Goal: Task Accomplishment & Management: Use online tool/utility

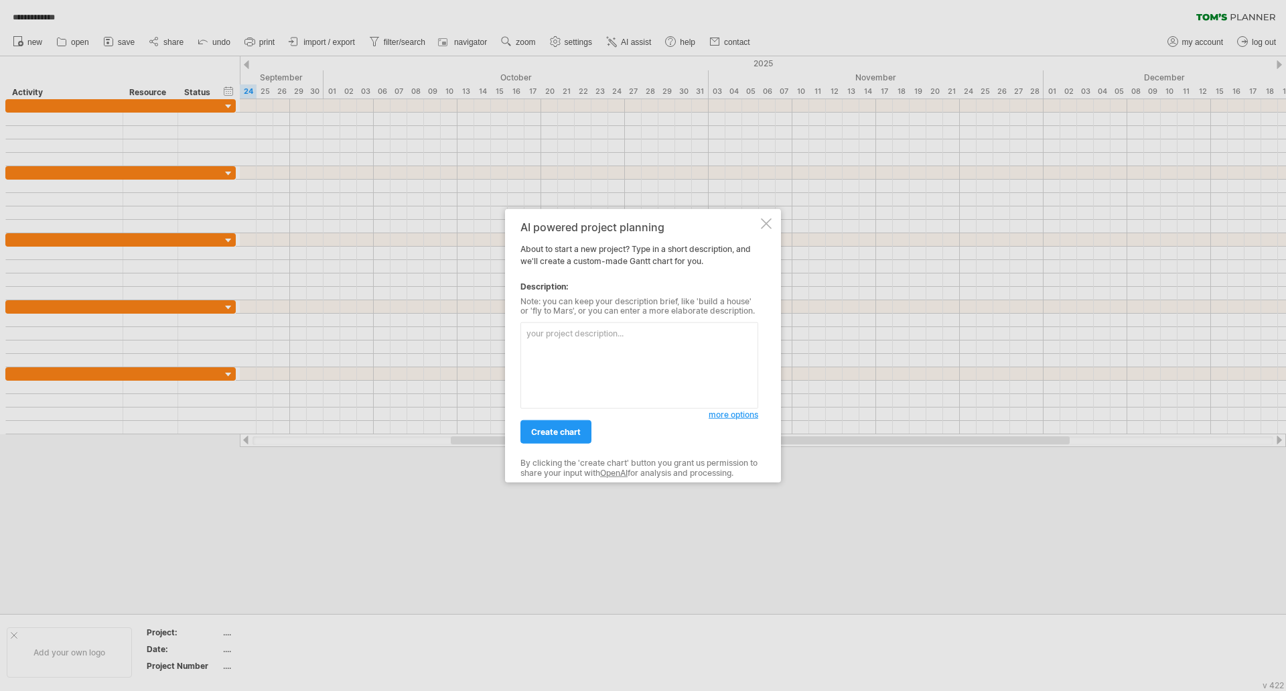
click at [774, 228] on div "AI powered project planning About to start a new project? Type in a short descr…" at bounding box center [643, 345] width 276 height 274
click at [769, 222] on div at bounding box center [766, 223] width 11 height 11
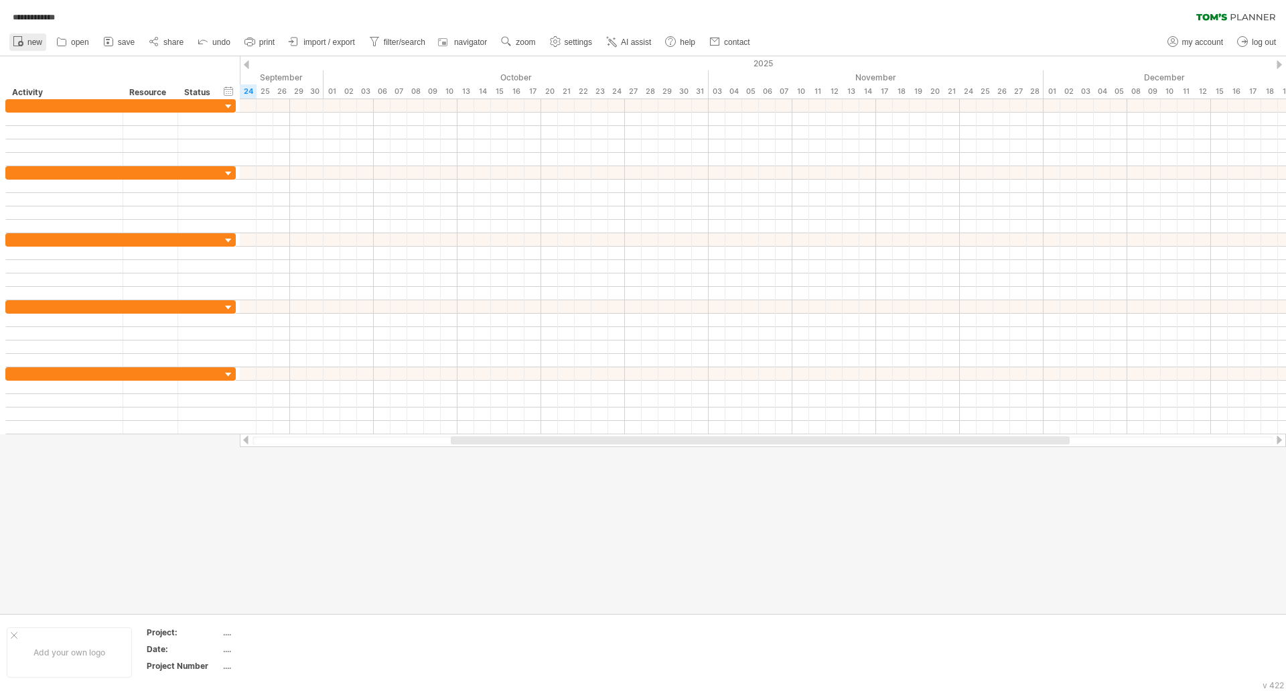
click at [11, 45] on link "new" at bounding box center [27, 41] width 37 height 17
click at [531, 45] on span "settings" at bounding box center [529, 42] width 27 height 9
select select "*"
select select "**"
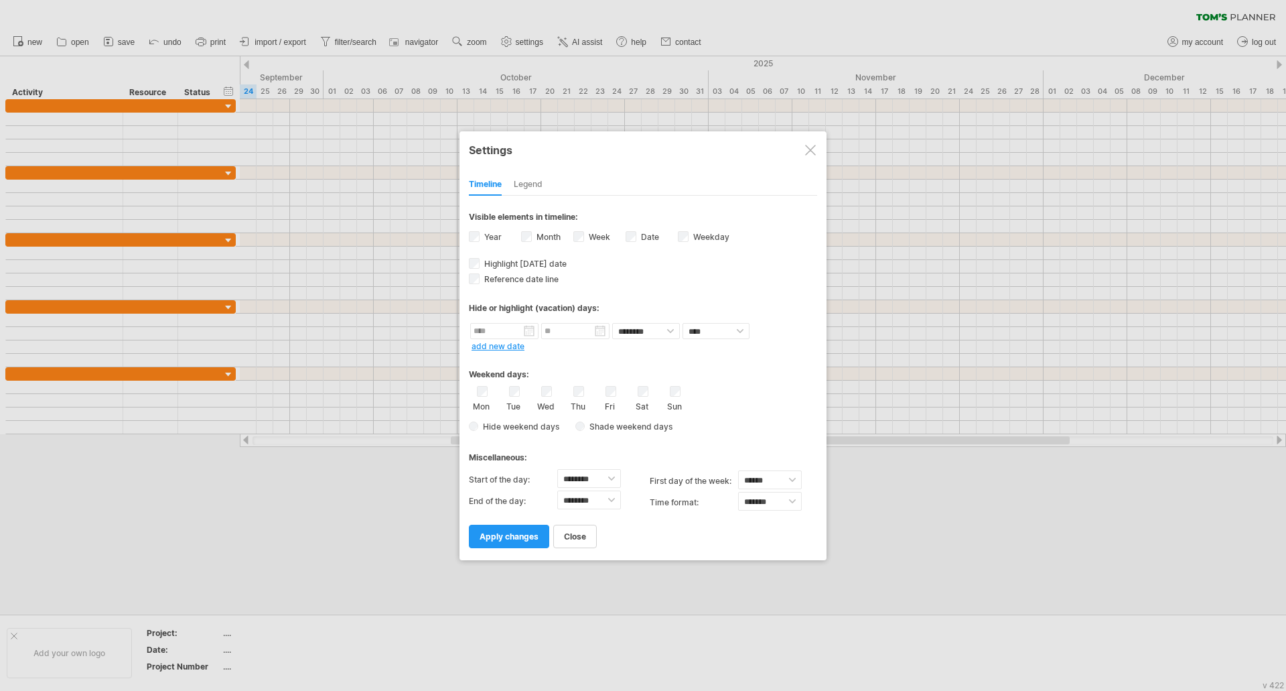
drag, startPoint x: 600, startPoint y: 35, endPoint x: 644, endPoint y: 39, distance: 44.4
click at [602, 35] on div at bounding box center [643, 345] width 1286 height 691
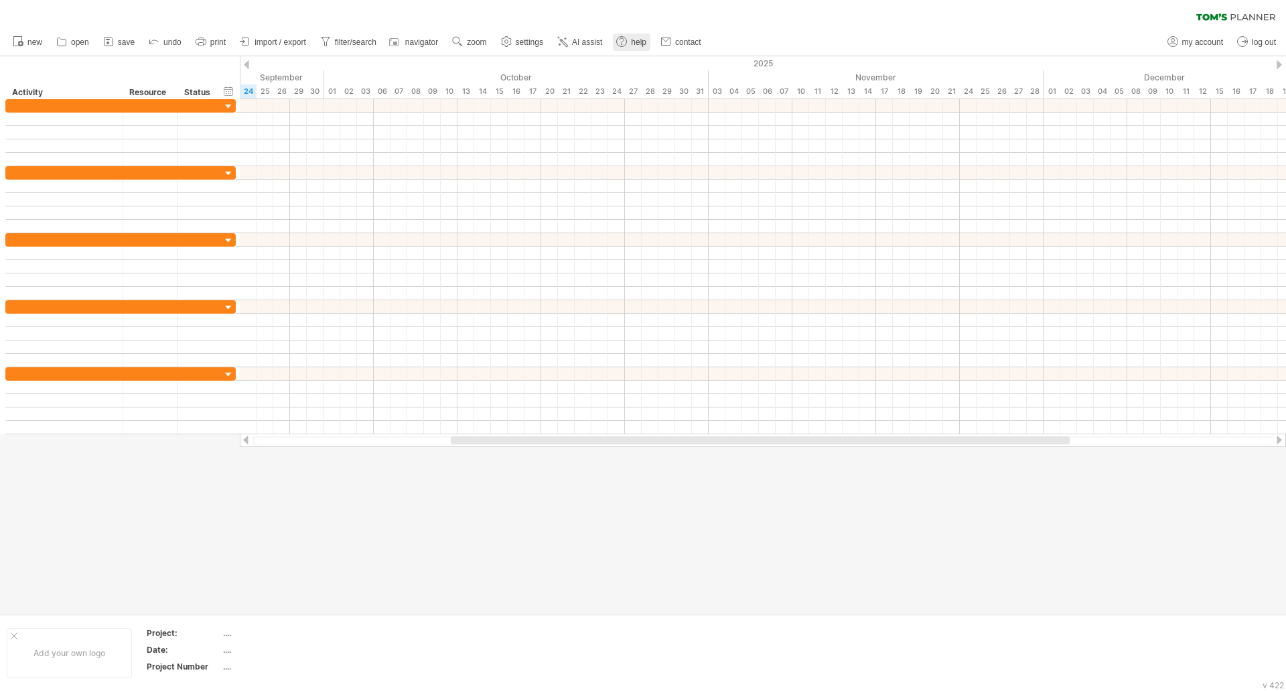
click at [644, 39] on span "help" at bounding box center [638, 42] width 15 height 9
click at [581, 47] on link "AI assist" at bounding box center [580, 41] width 52 height 17
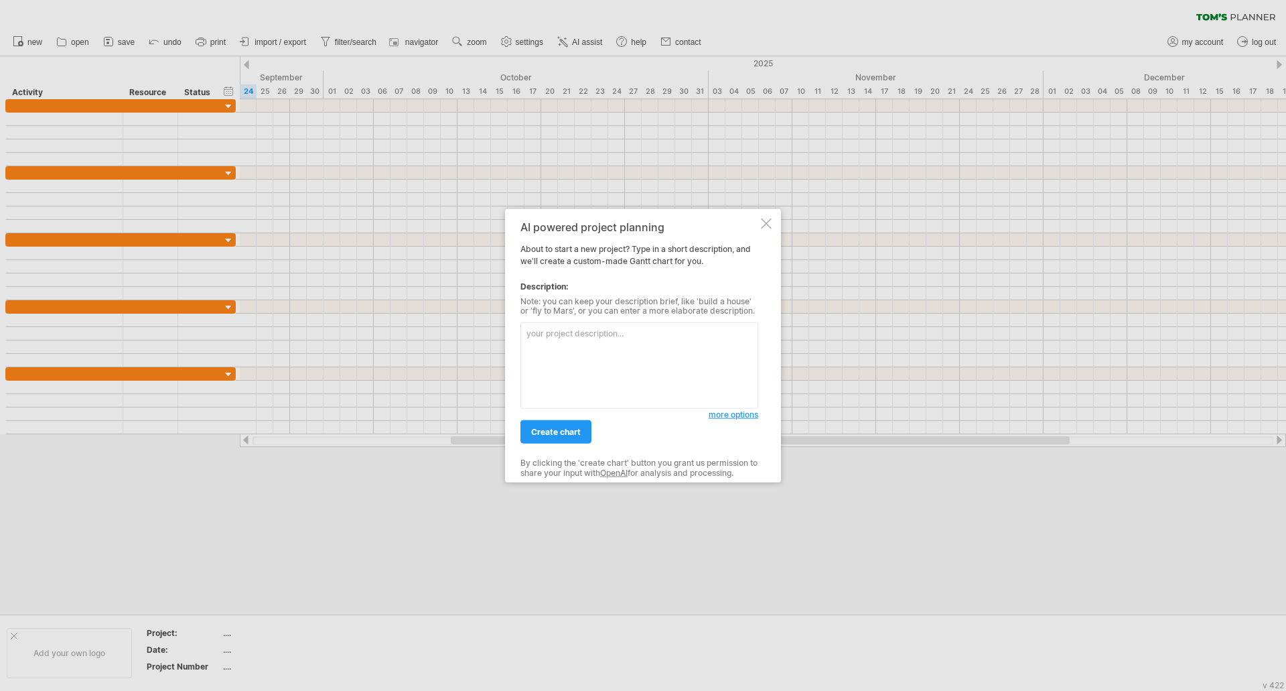
click at [595, 364] on textarea at bounding box center [639, 365] width 238 height 86
type textarea "g"
type textarea "成"
type textarea "生成一個大型演唱會工作表"
click at [556, 429] on span "create chart" at bounding box center [556, 432] width 50 height 10
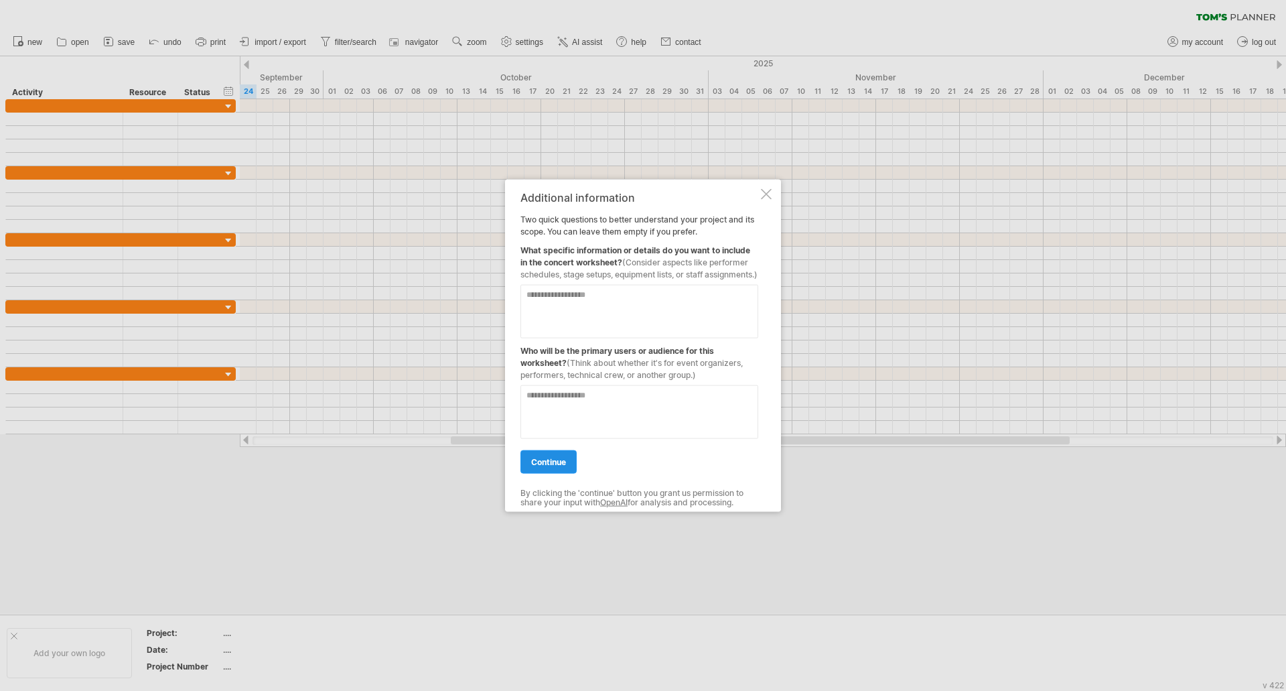
click at [550, 466] on span "continue" at bounding box center [548, 461] width 35 height 10
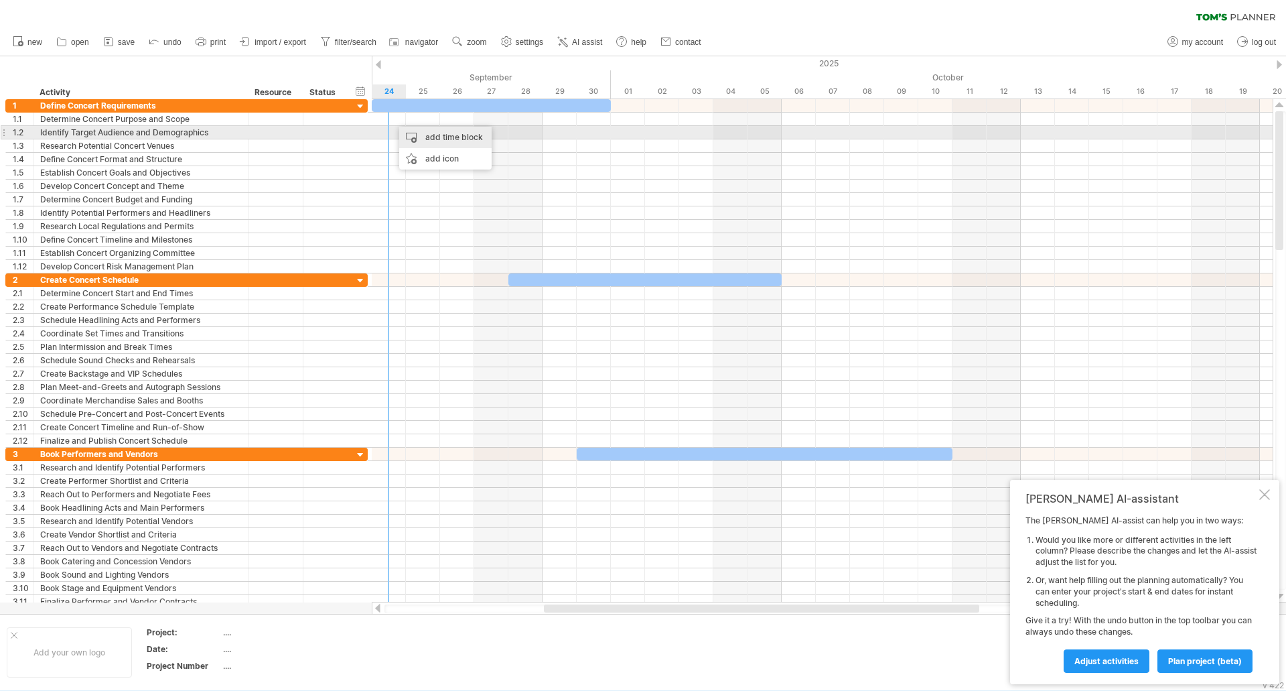
click at [449, 137] on div "add time block" at bounding box center [445, 137] width 92 height 21
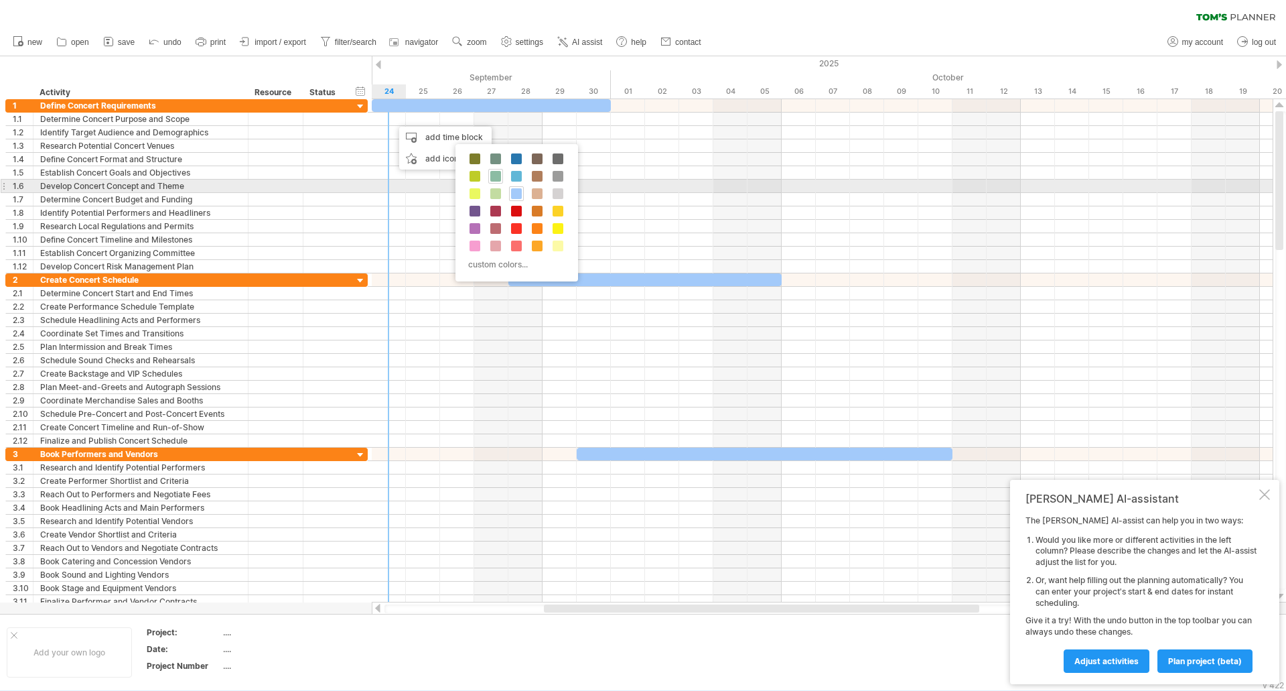
click at [493, 179] on span at bounding box center [495, 176] width 11 height 11
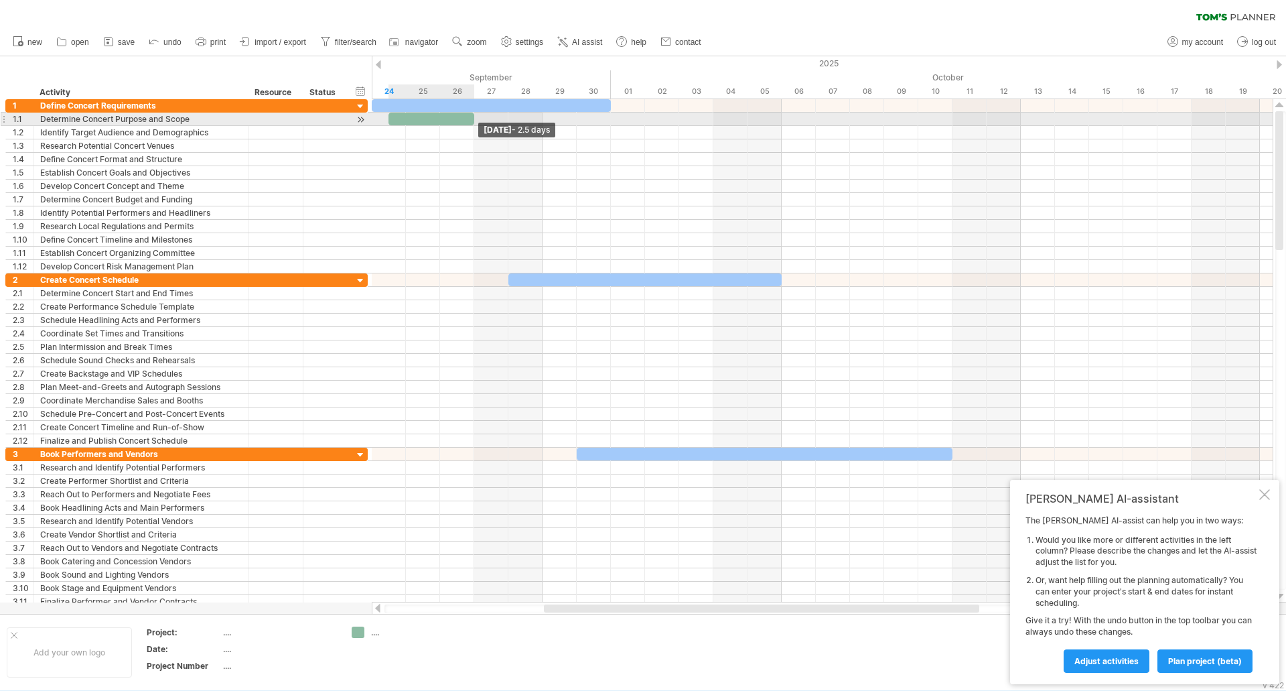
drag, startPoint x: 425, startPoint y: 117, endPoint x: 470, endPoint y: 120, distance: 45.0
click at [470, 120] on div at bounding box center [432, 119] width 86 height 13
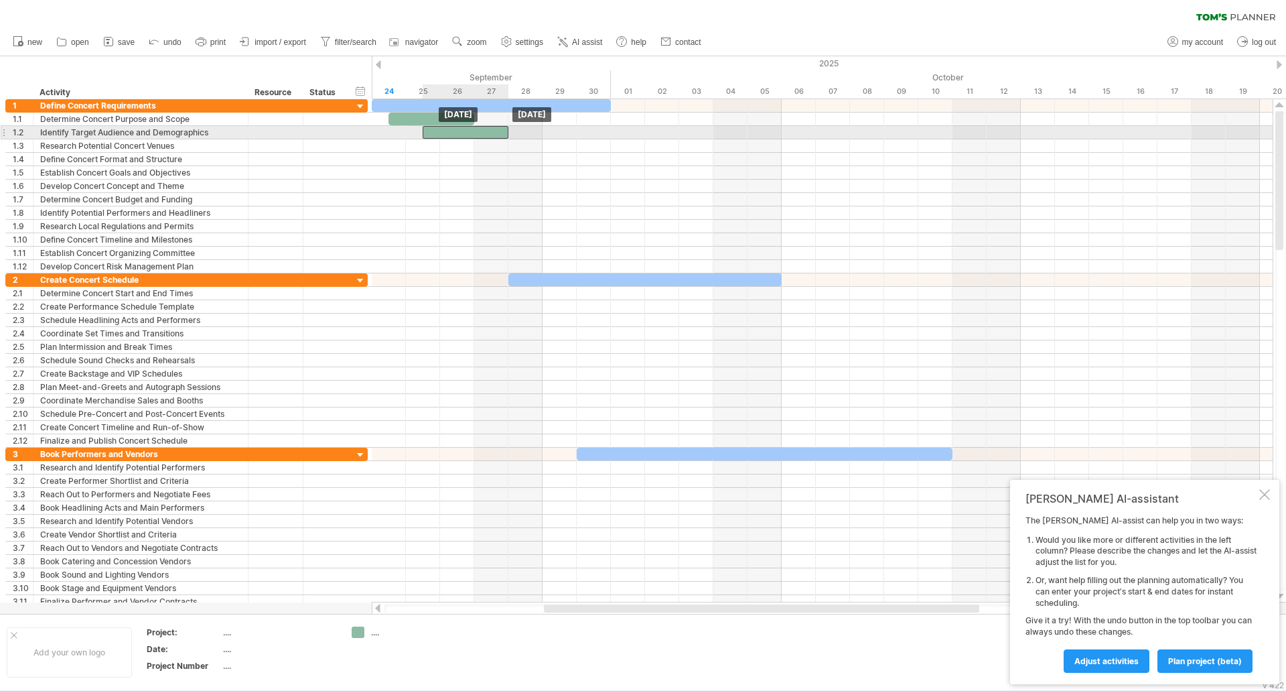
drag, startPoint x: 439, startPoint y: 117, endPoint x: 479, endPoint y: 130, distance: 41.7
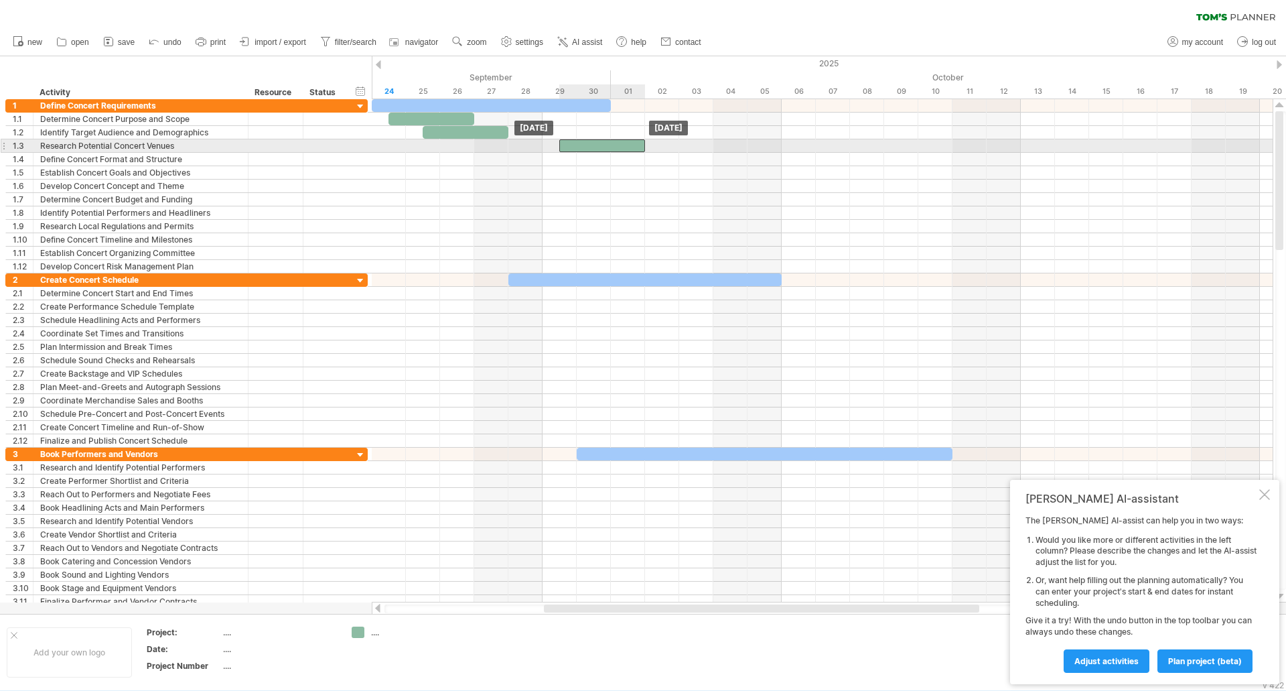
drag, startPoint x: 479, startPoint y: 130, endPoint x: 619, endPoint y: 147, distance: 141.0
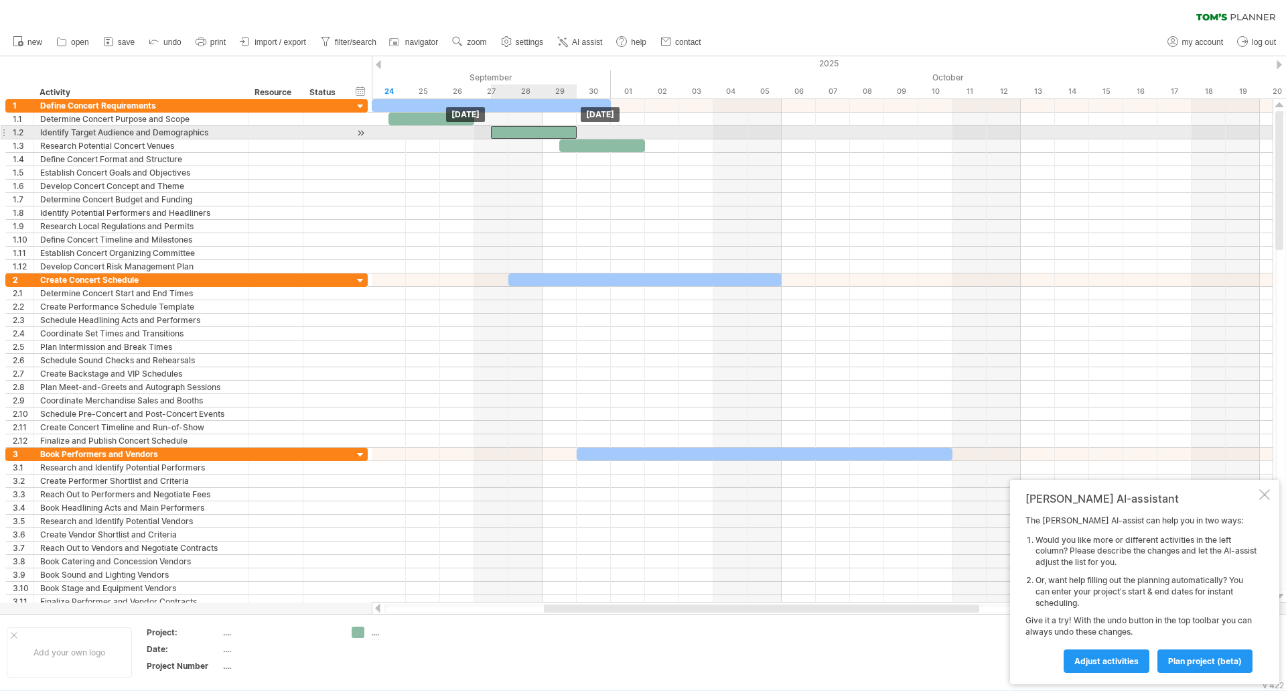
drag, startPoint x: 447, startPoint y: 134, endPoint x: 510, endPoint y: 131, distance: 63.1
click at [510, 131] on div at bounding box center [534, 132] width 86 height 13
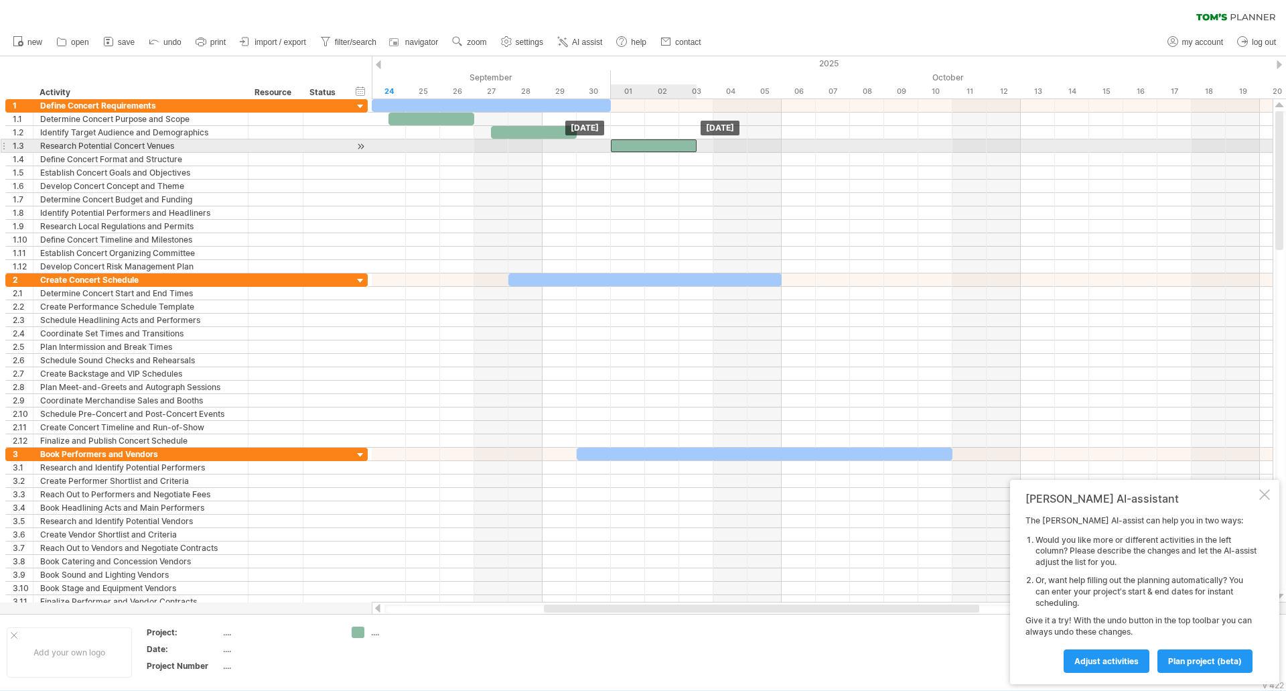
drag, startPoint x: 577, startPoint y: 145, endPoint x: 636, endPoint y: 143, distance: 58.3
click at [636, 143] on div at bounding box center [654, 145] width 86 height 13
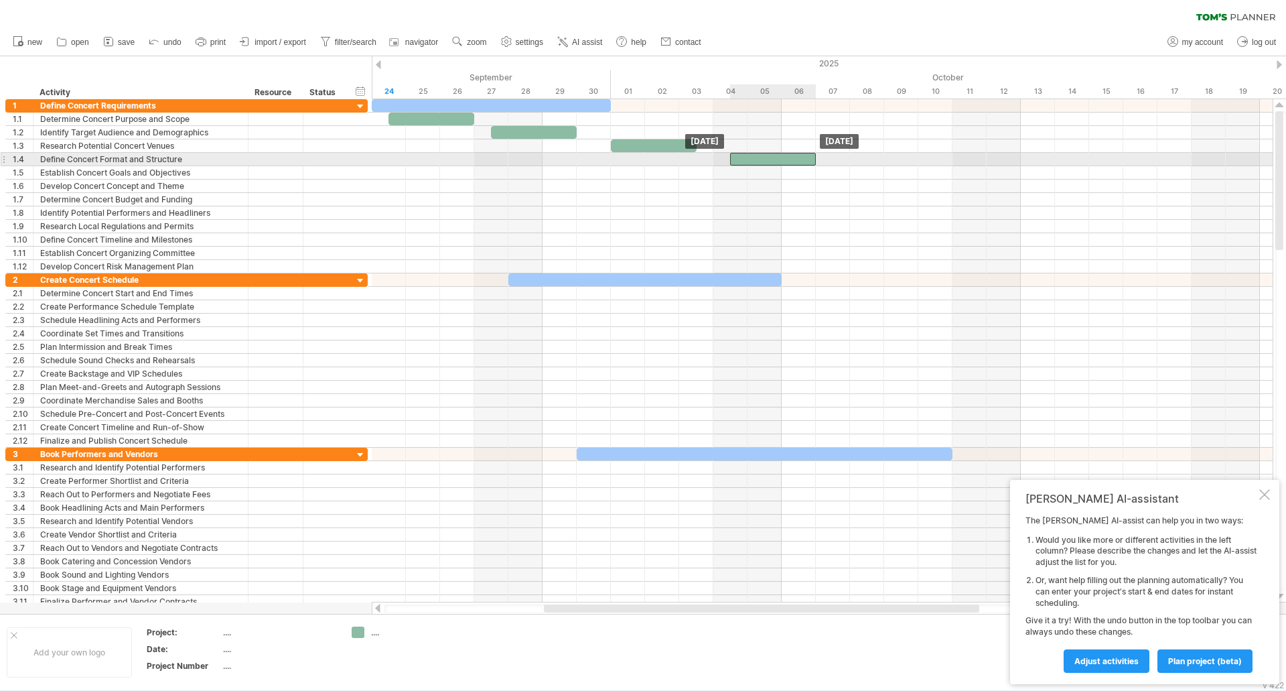
drag, startPoint x: 642, startPoint y: 143, endPoint x: 755, endPoint y: 156, distance: 113.9
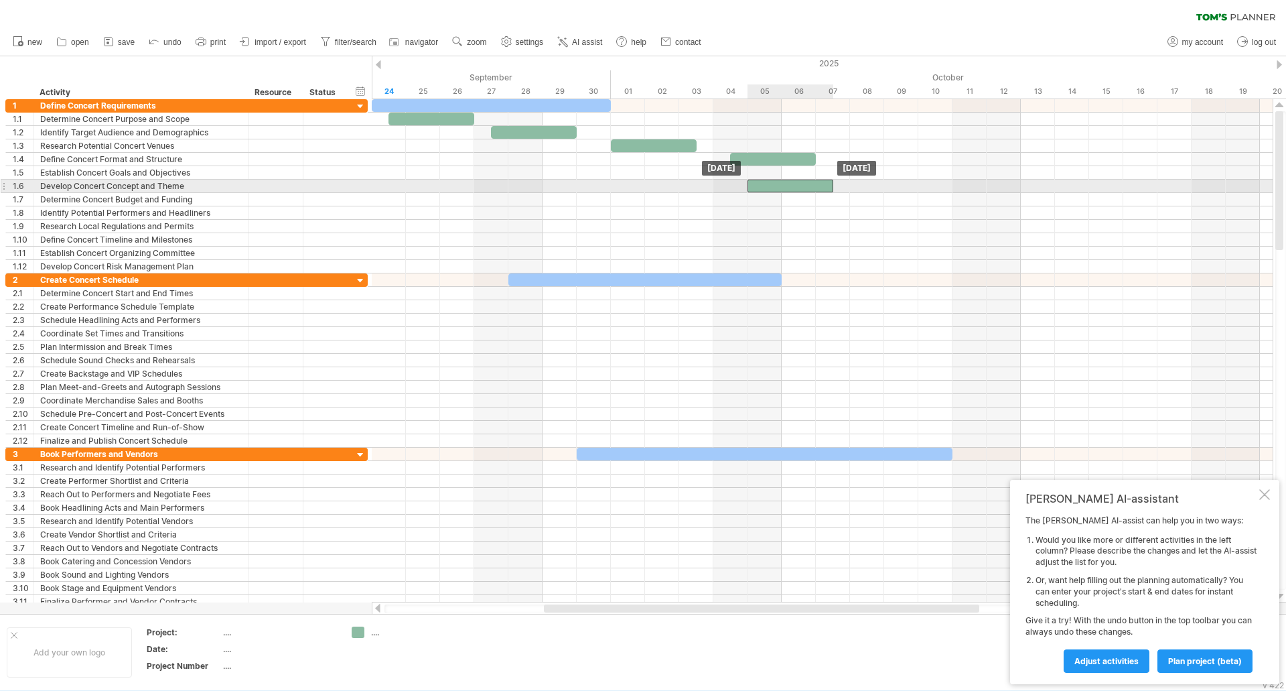
drag, startPoint x: 755, startPoint y: 156, endPoint x: 776, endPoint y: 188, distance: 37.7
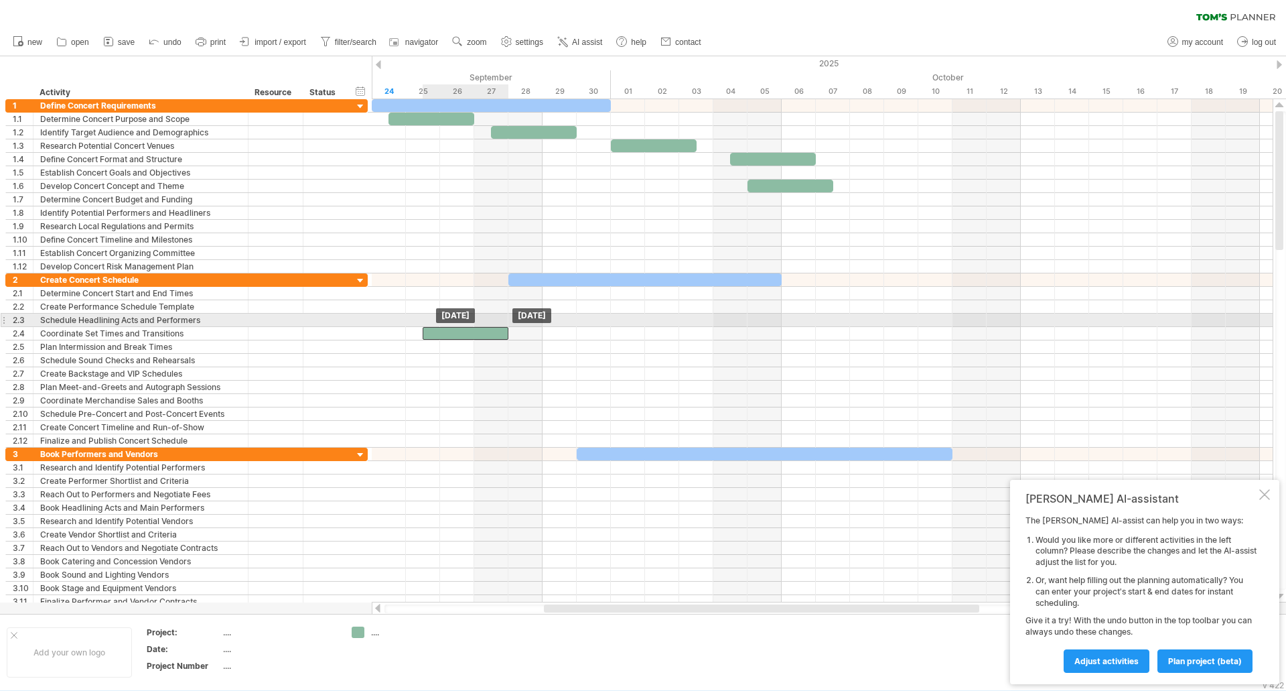
drag, startPoint x: 445, startPoint y: 118, endPoint x: 482, endPoint y: 326, distance: 211.6
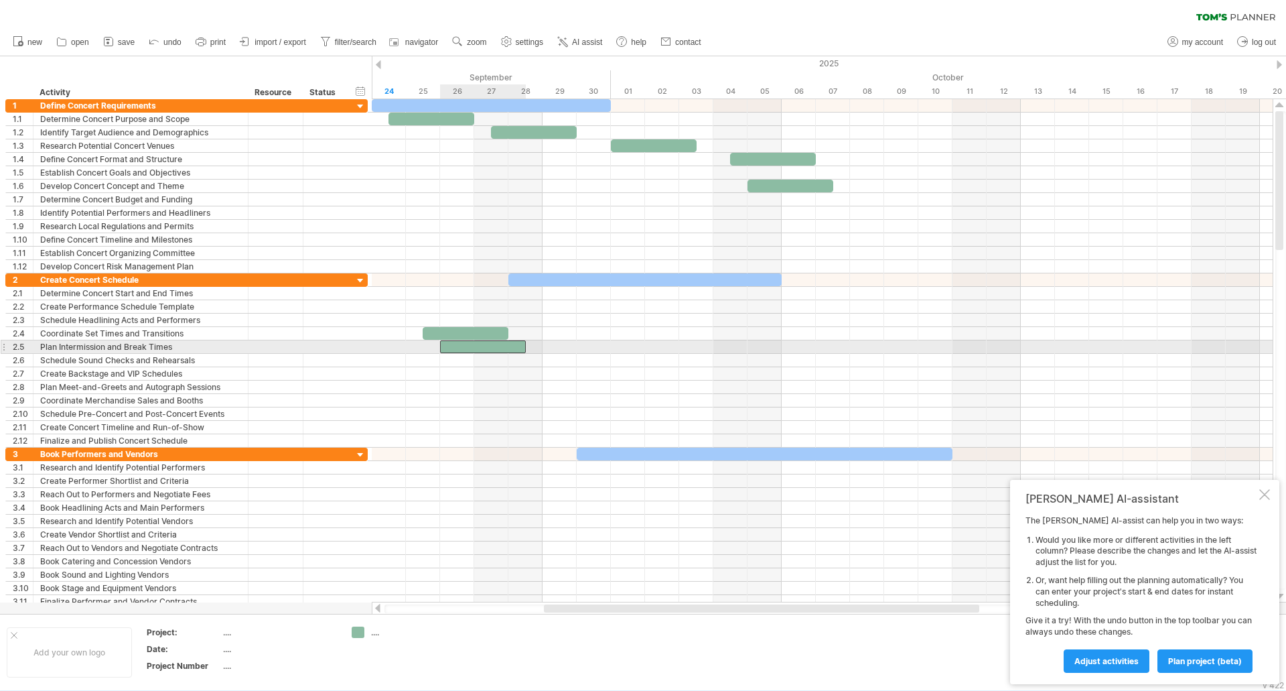
drag, startPoint x: 484, startPoint y: 332, endPoint x: 546, endPoint y: 357, distance: 67.0
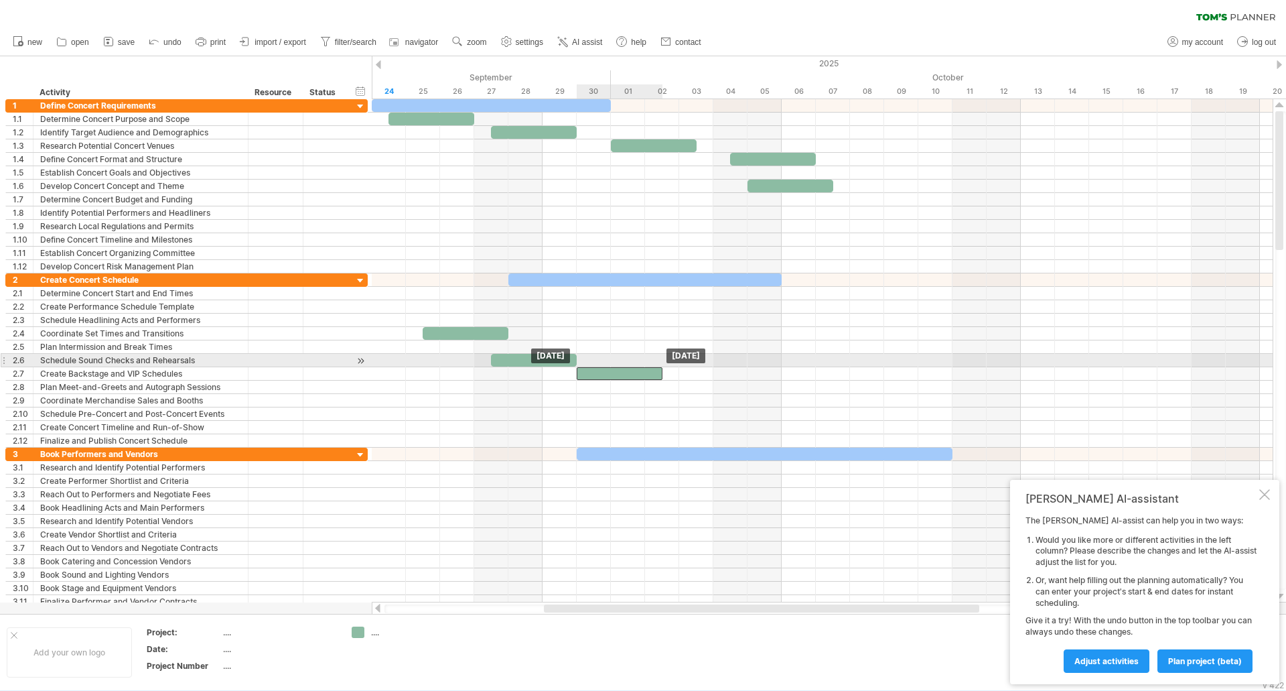
drag, startPoint x: 546, startPoint y: 357, endPoint x: 636, endPoint y: 374, distance: 91.3
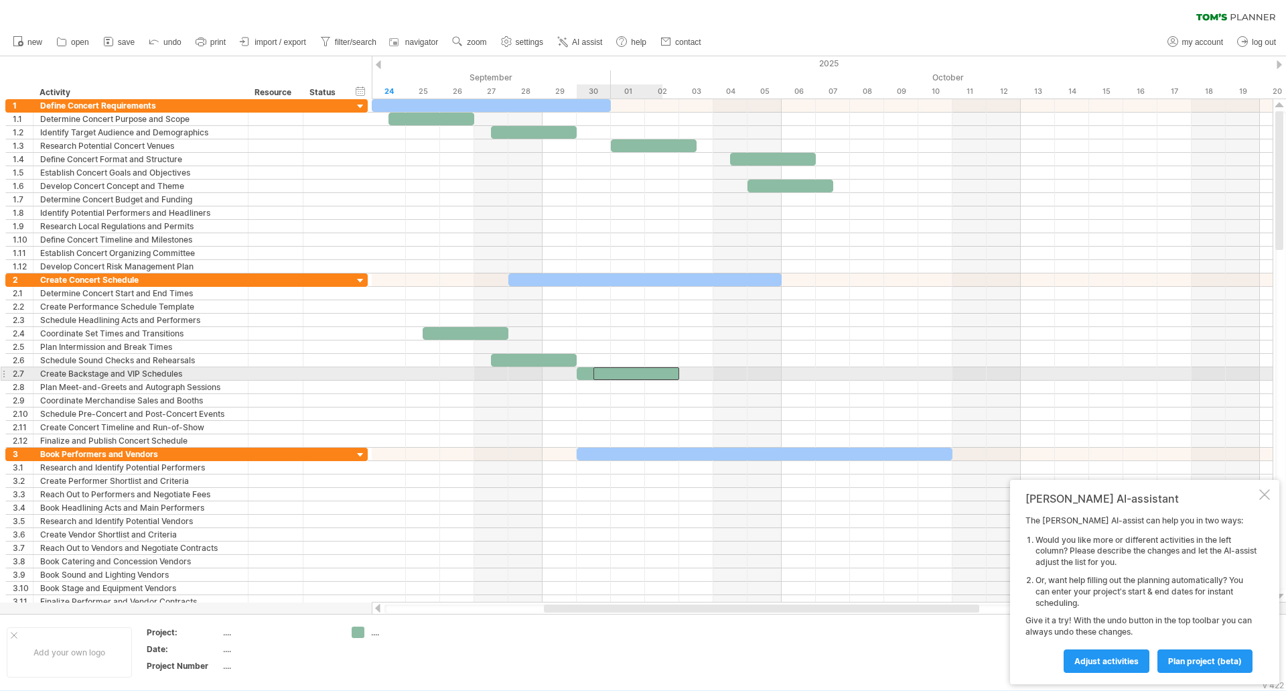
drag, startPoint x: 636, startPoint y: 374, endPoint x: 755, endPoint y: 394, distance: 120.9
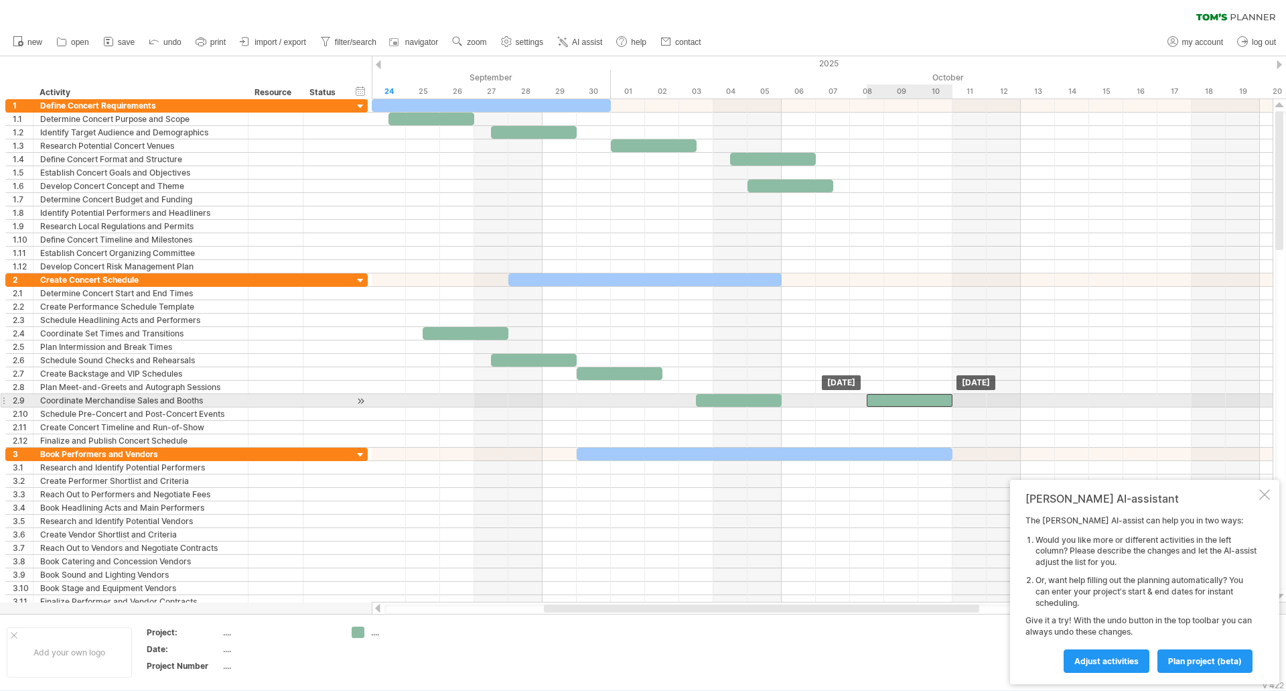
drag, startPoint x: 859, startPoint y: 399, endPoint x: 950, endPoint y: 397, distance: 91.1
click at [950, 397] on div at bounding box center [910, 400] width 86 height 13
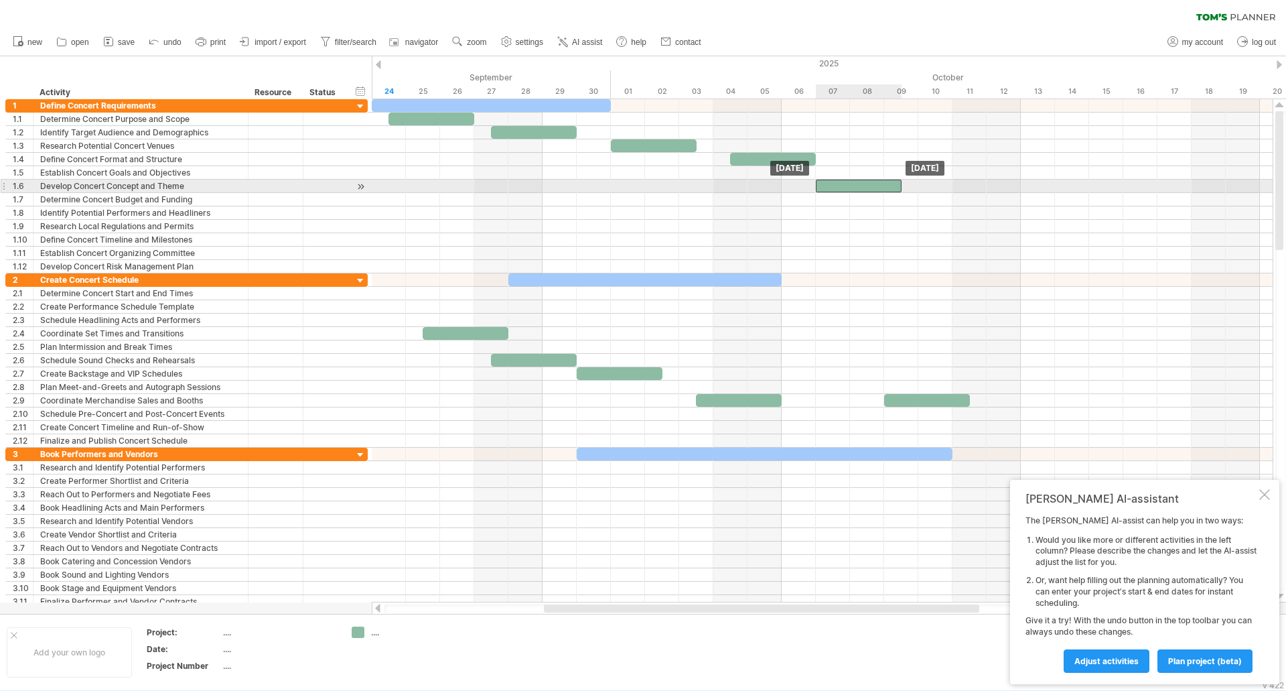
drag, startPoint x: 801, startPoint y: 184, endPoint x: 877, endPoint y: 182, distance: 76.4
click at [877, 182] on div at bounding box center [859, 186] width 86 height 13
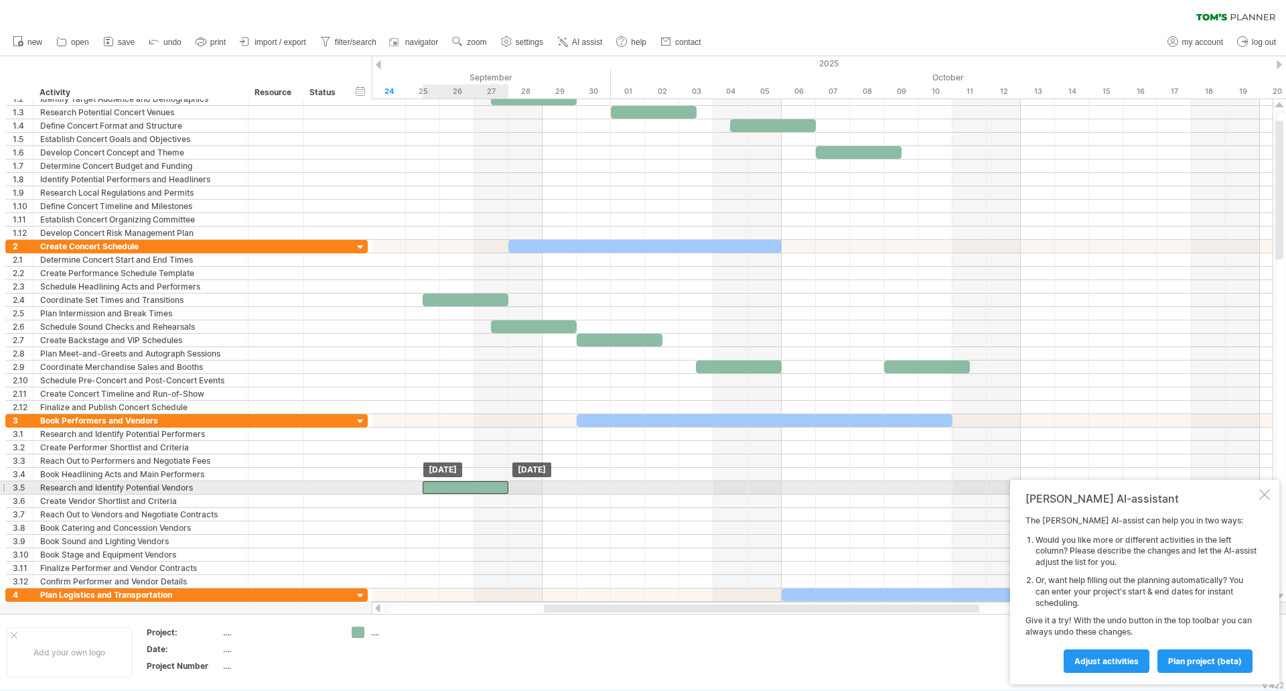
drag, startPoint x: 460, startPoint y: 305, endPoint x: 456, endPoint y: 490, distance: 184.9
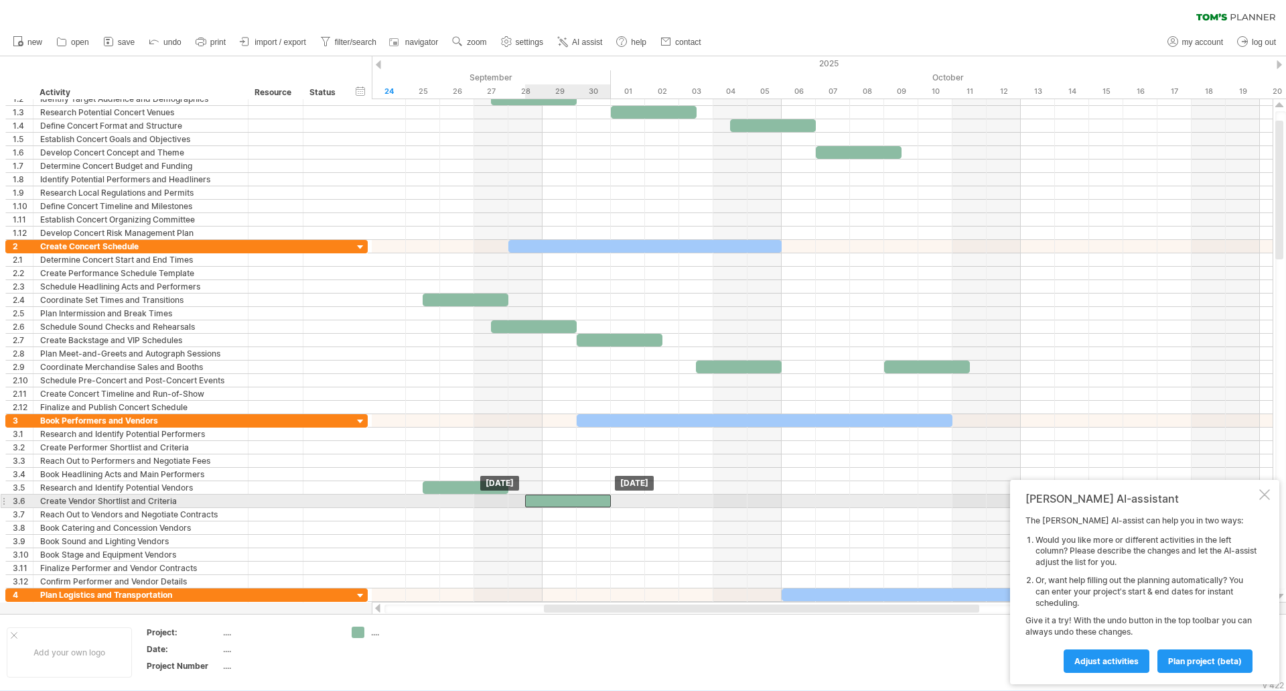
drag, startPoint x: 456, startPoint y: 490, endPoint x: 557, endPoint y: 498, distance: 101.5
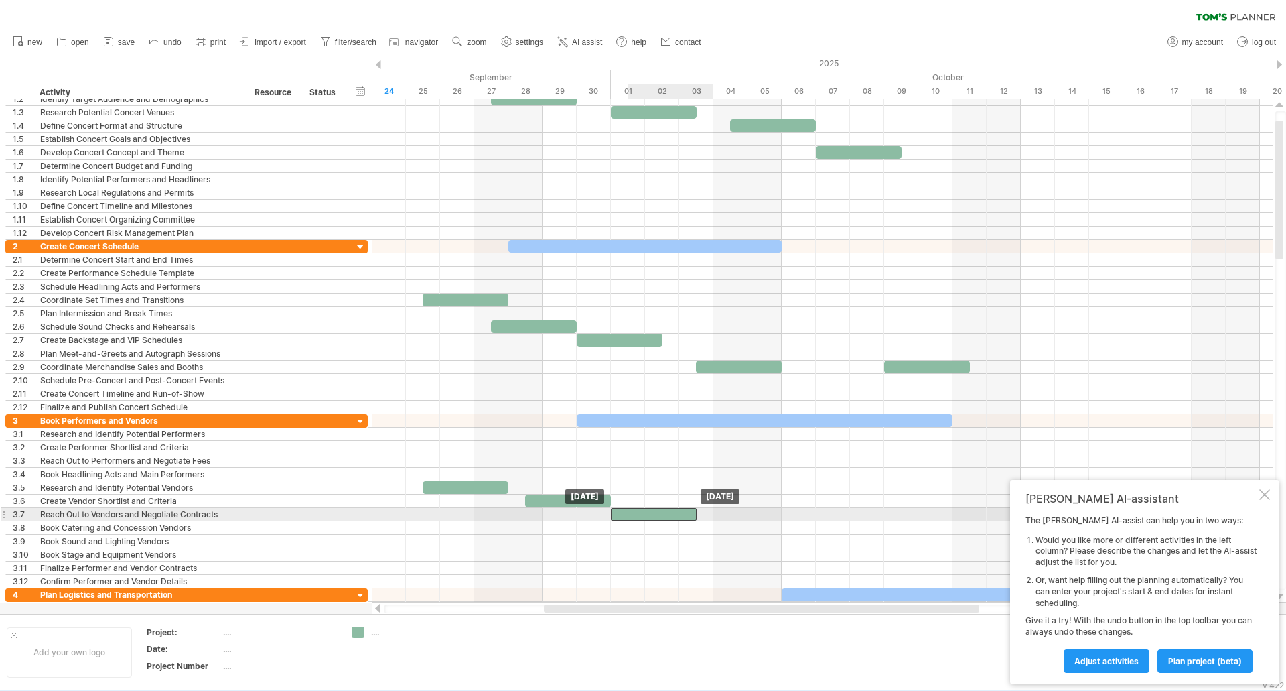
drag, startPoint x: 557, startPoint y: 498, endPoint x: 651, endPoint y: 511, distance: 94.6
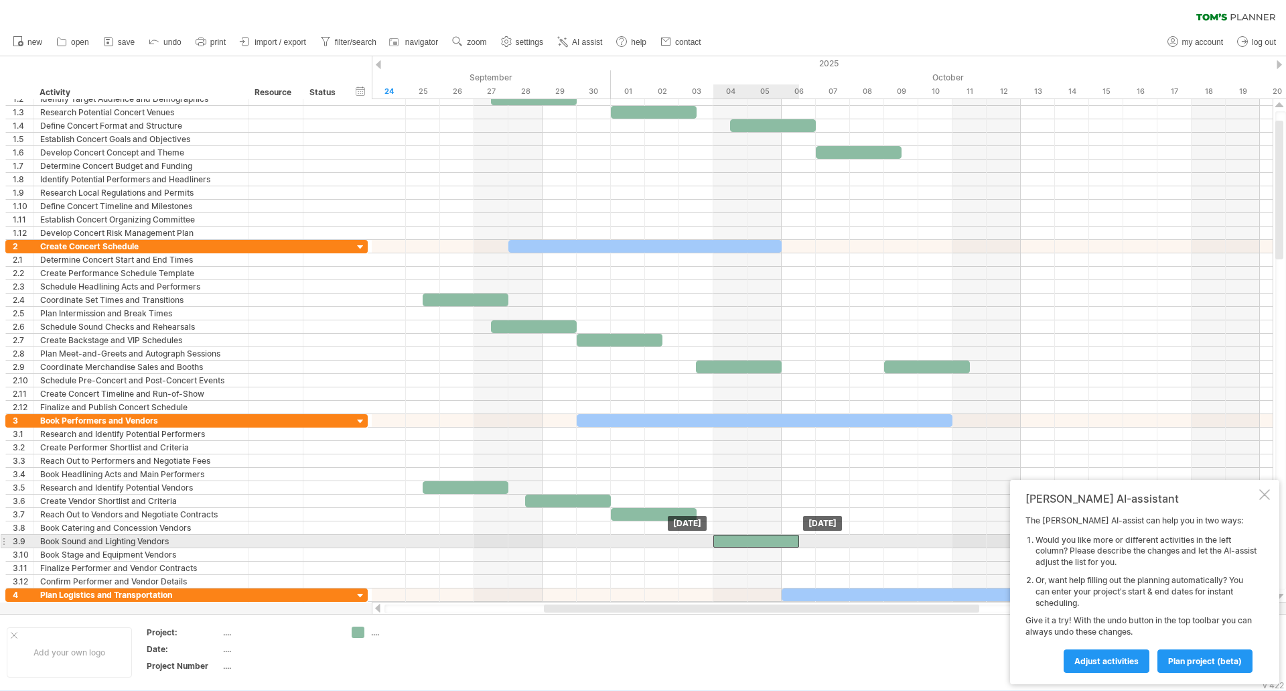
drag, startPoint x: 651, startPoint y: 511, endPoint x: 750, endPoint y: 539, distance: 102.4
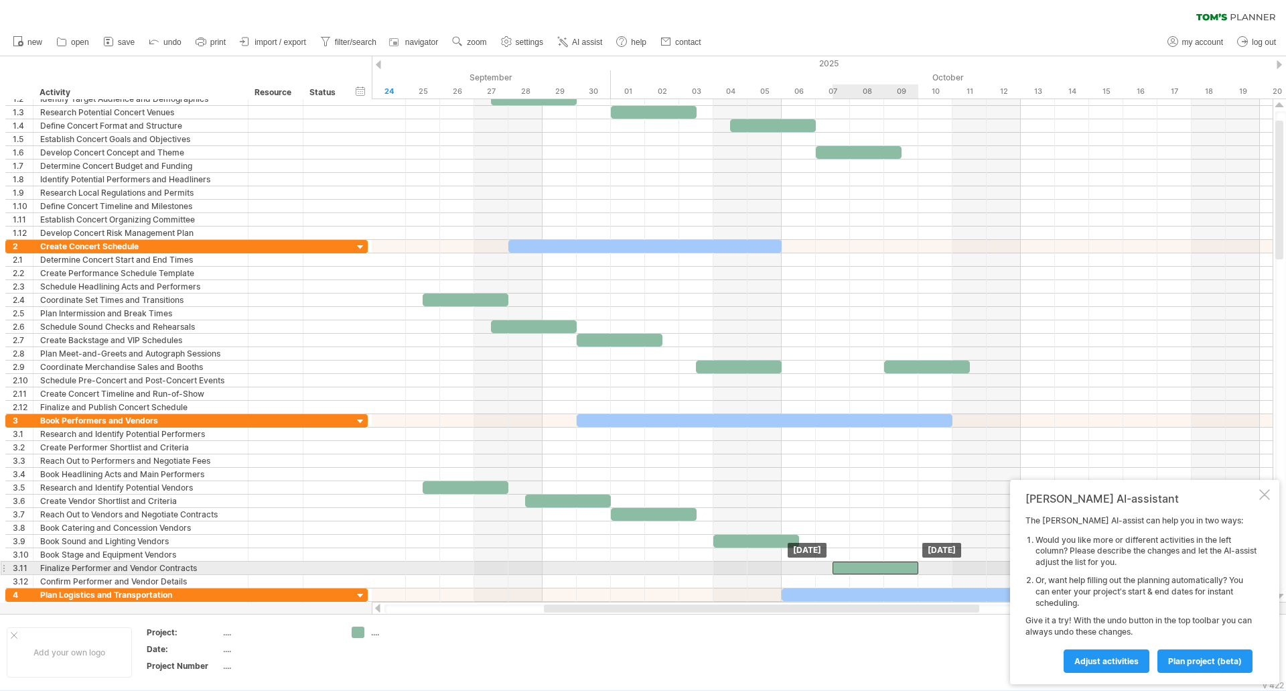
drag, startPoint x: 776, startPoint y: 546, endPoint x: 890, endPoint y: 567, distance: 115.2
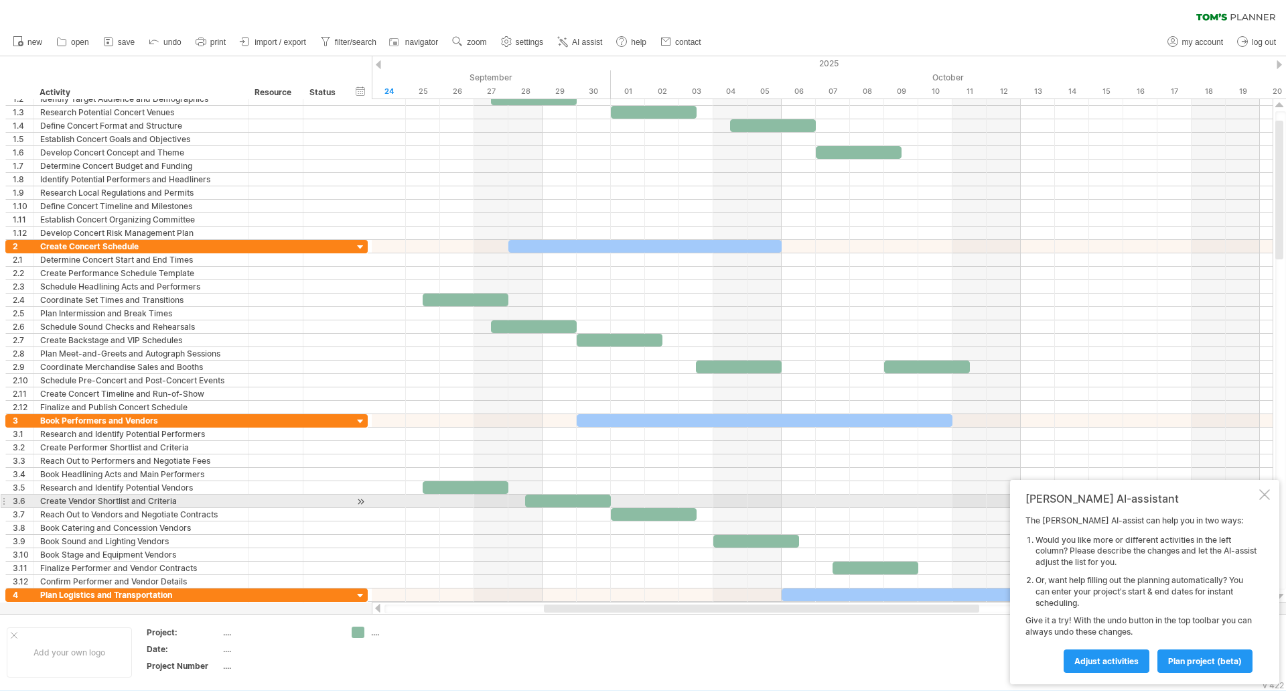
click at [1261, 491] on div at bounding box center [1264, 494] width 11 height 11
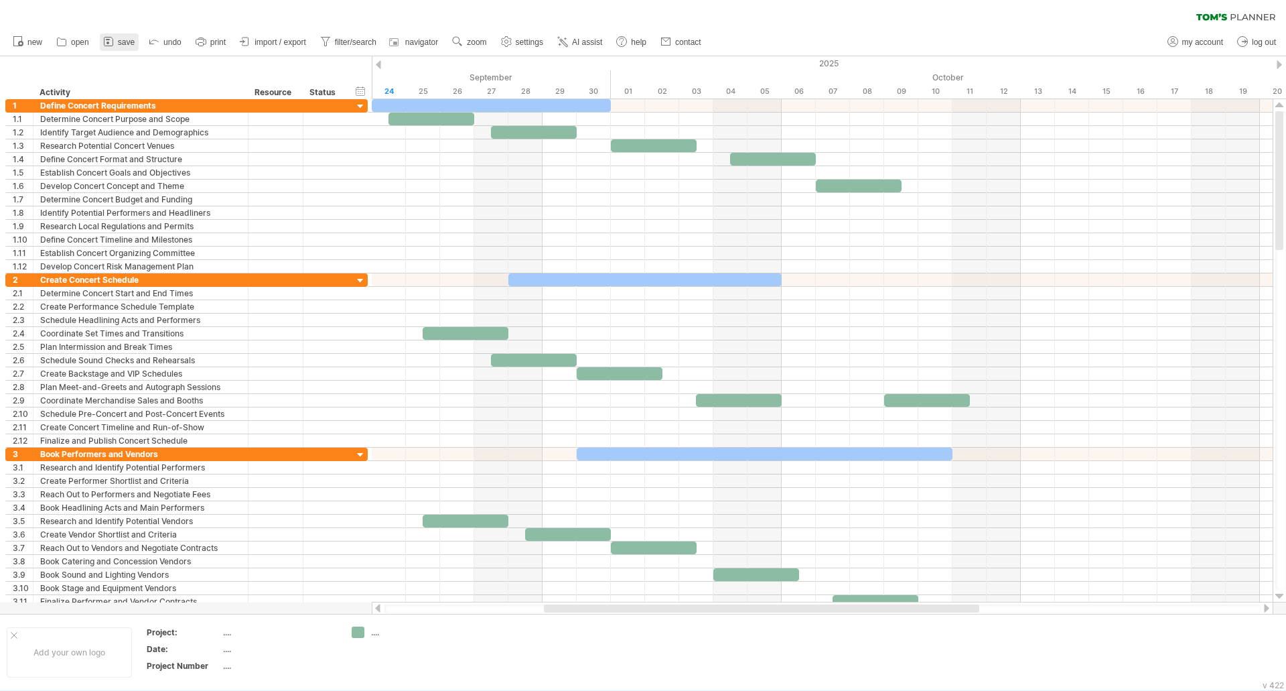
click at [124, 40] on span "save" at bounding box center [126, 42] width 17 height 9
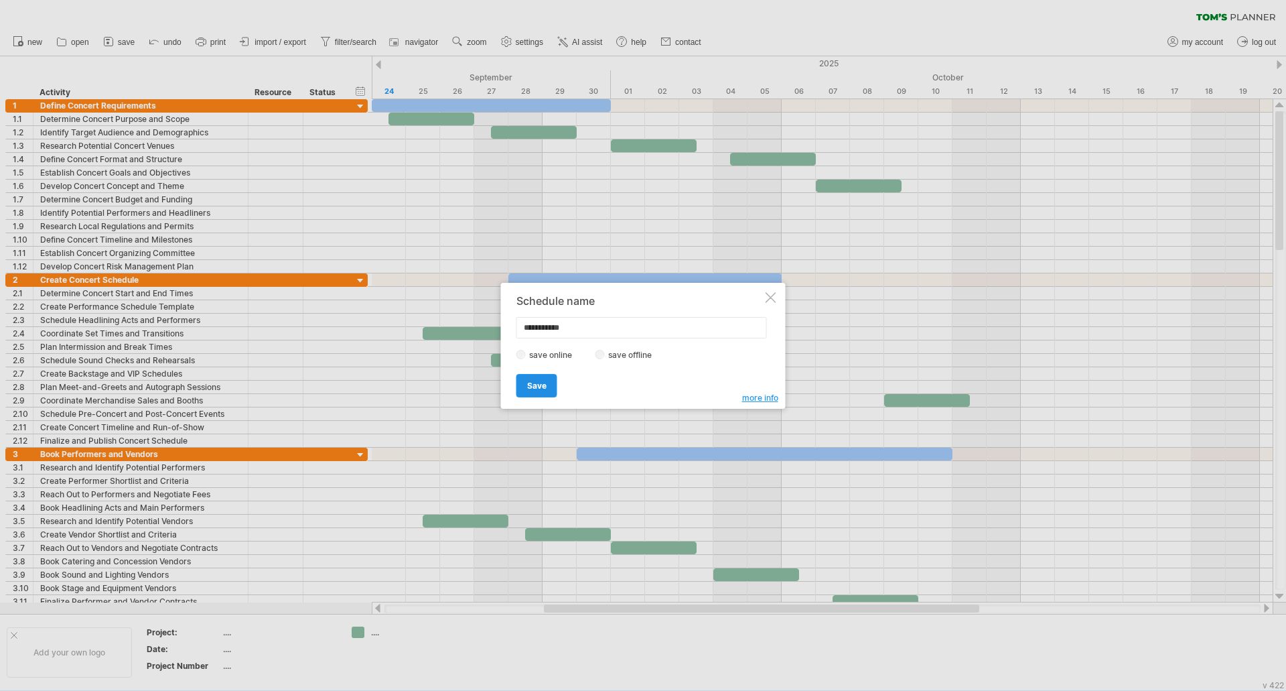
click at [539, 383] on span "Save" at bounding box center [536, 385] width 19 height 10
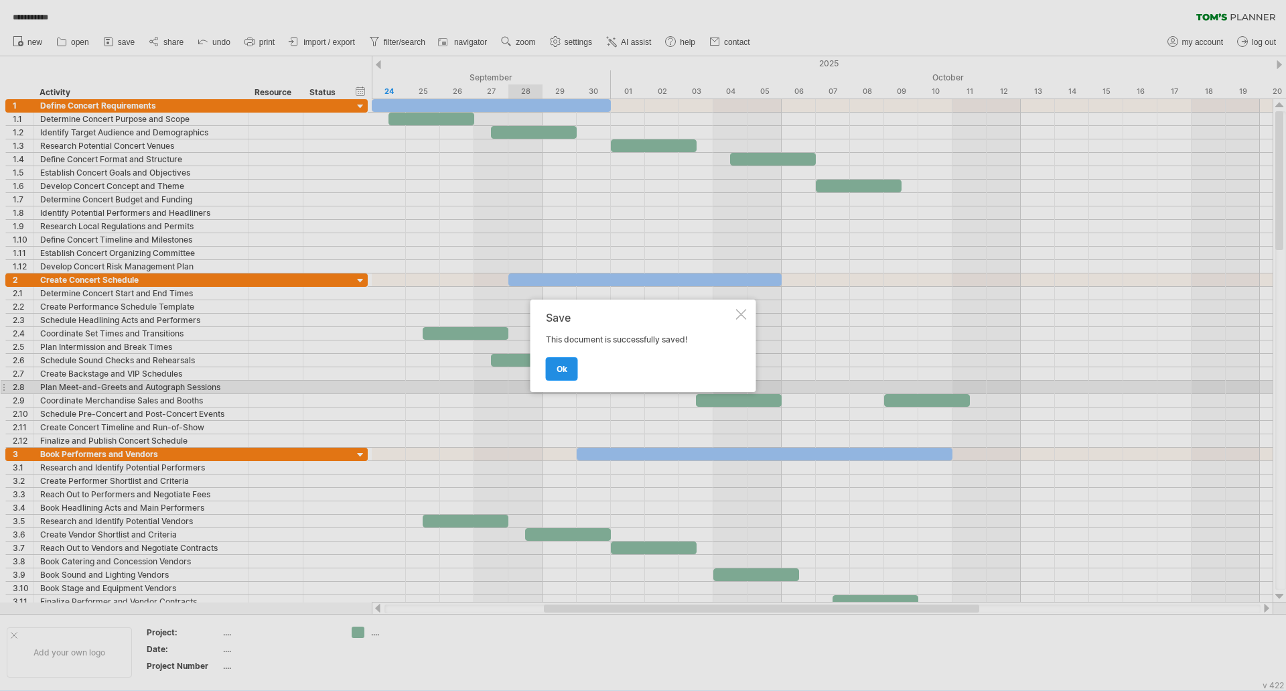
click at [559, 366] on span "ok" at bounding box center [562, 369] width 11 height 10
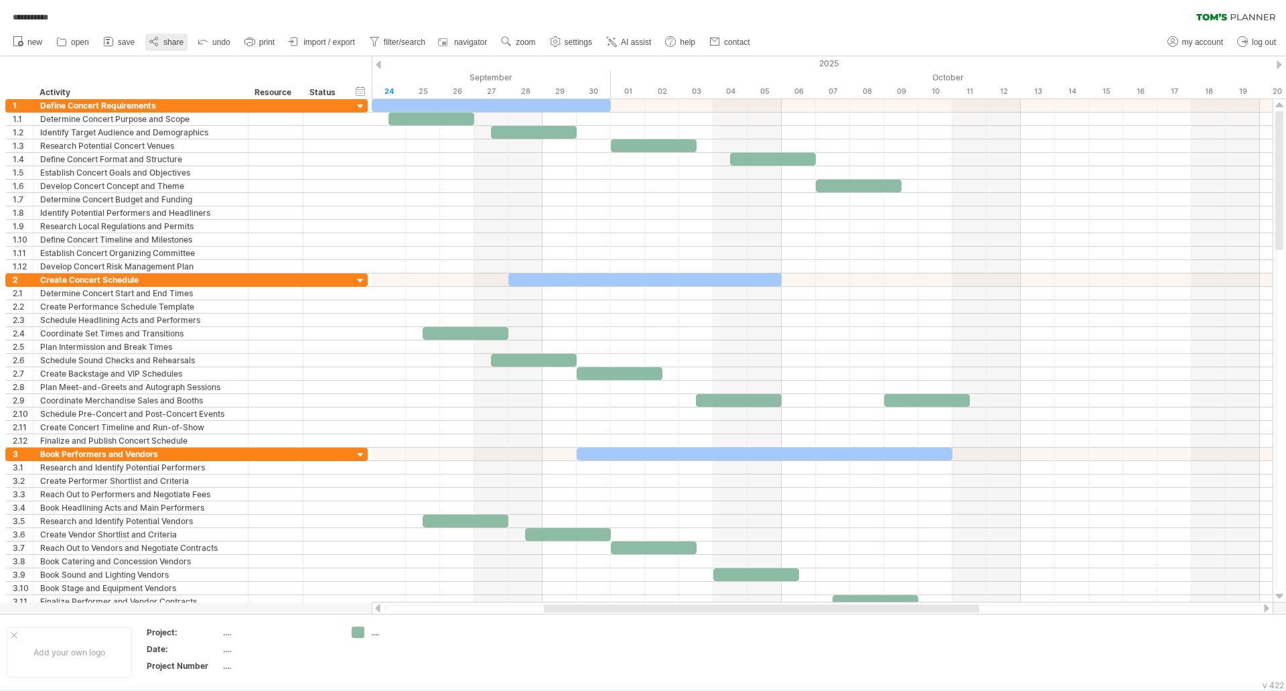
click at [166, 45] on span "share" at bounding box center [173, 42] width 20 height 9
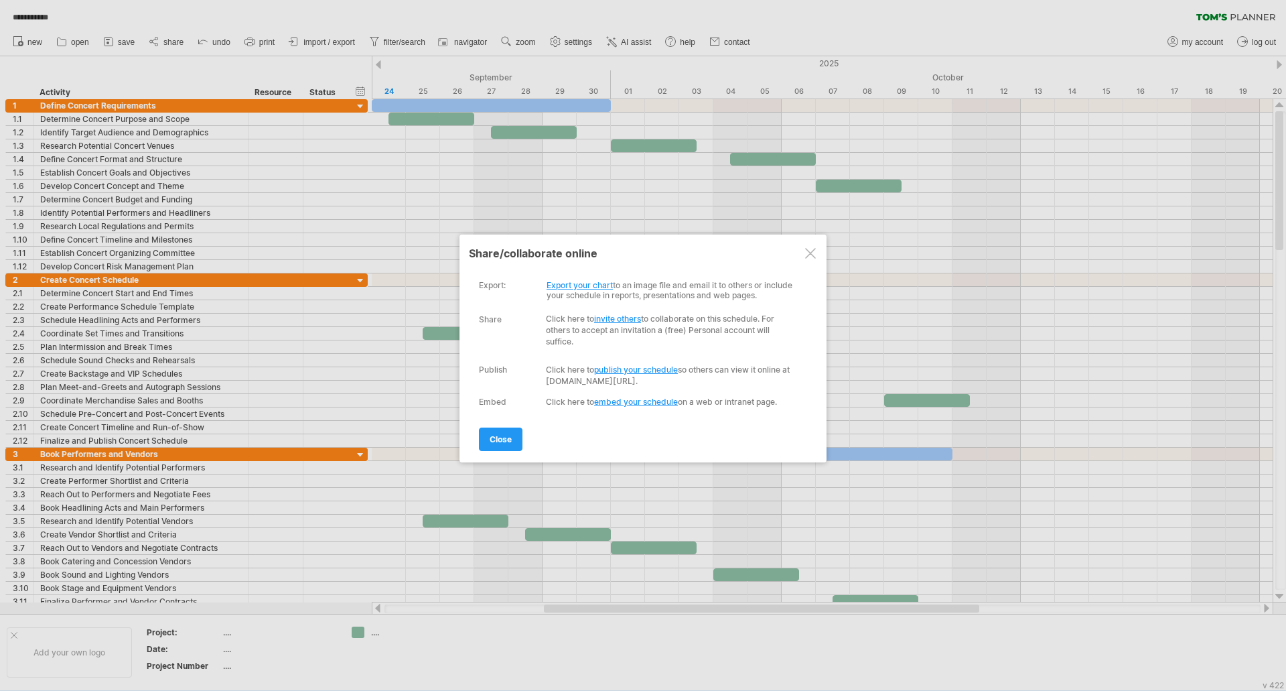
click at [618, 371] on link "publish your schedule" at bounding box center [636, 369] width 84 height 10
select select "**"
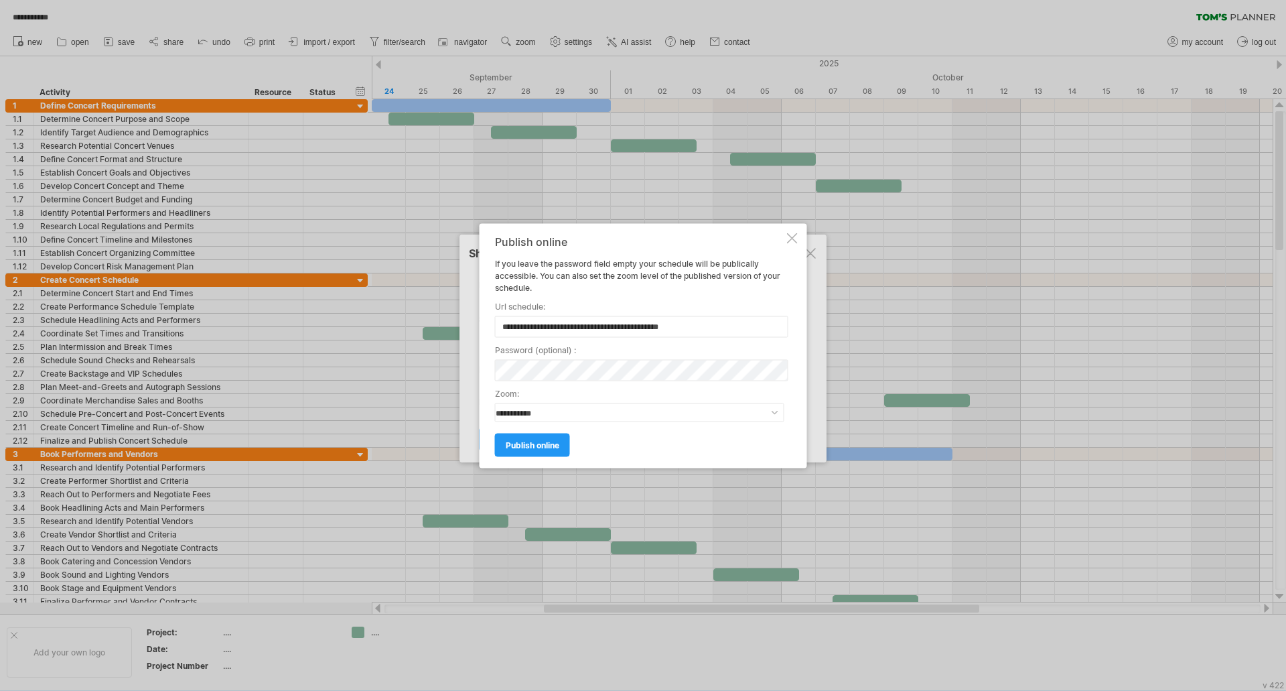
type input "**********"
drag, startPoint x: 642, startPoint y: 328, endPoint x: 703, endPoint y: 328, distance: 60.3
click at [703, 328] on input "**********" at bounding box center [641, 325] width 293 height 21
click at [660, 345] on label "password ( optional ) :" at bounding box center [639, 350] width 289 height 12
click at [537, 449] on link "publish online" at bounding box center [532, 444] width 75 height 23
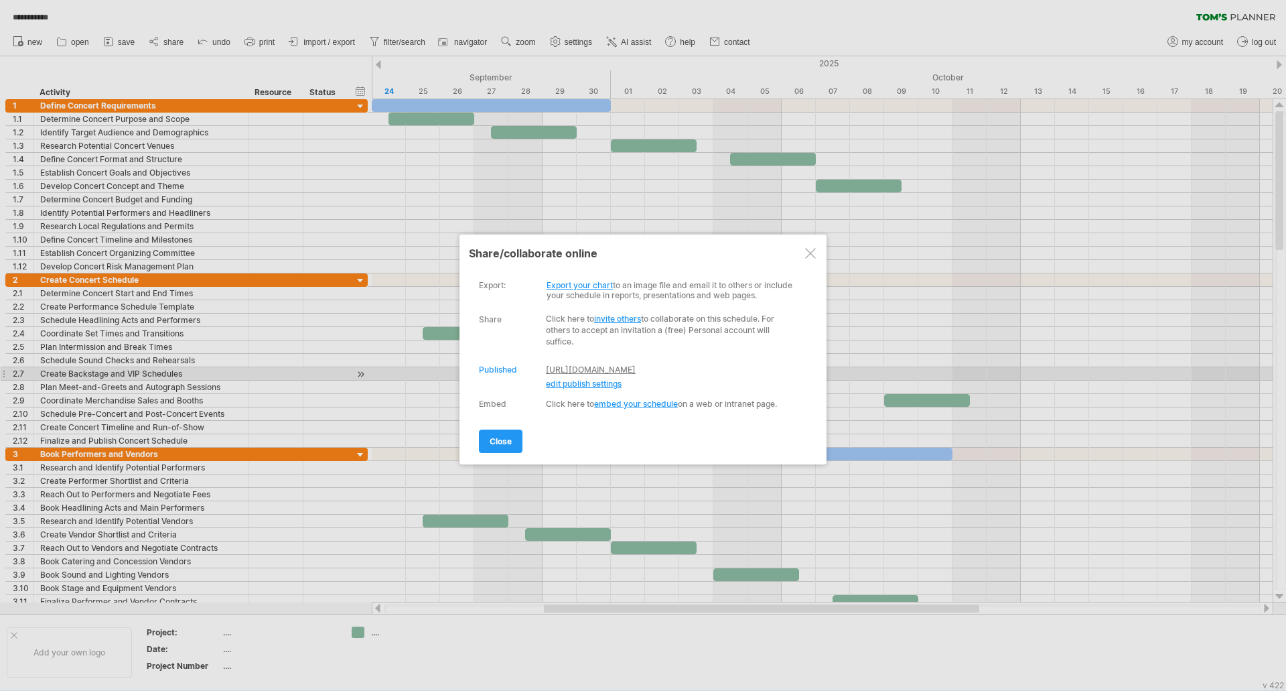
drag, startPoint x: 751, startPoint y: 368, endPoint x: 560, endPoint y: 367, distance: 190.9
click at [560, 367] on div "[URL][DOMAIN_NAME]" at bounding box center [673, 369] width 255 height 11
click at [560, 367] on link "[URL][DOMAIN_NAME]" at bounding box center [591, 369] width 90 height 10
click at [590, 385] on span "edit publish settings" at bounding box center [584, 383] width 76 height 10
select select "**"
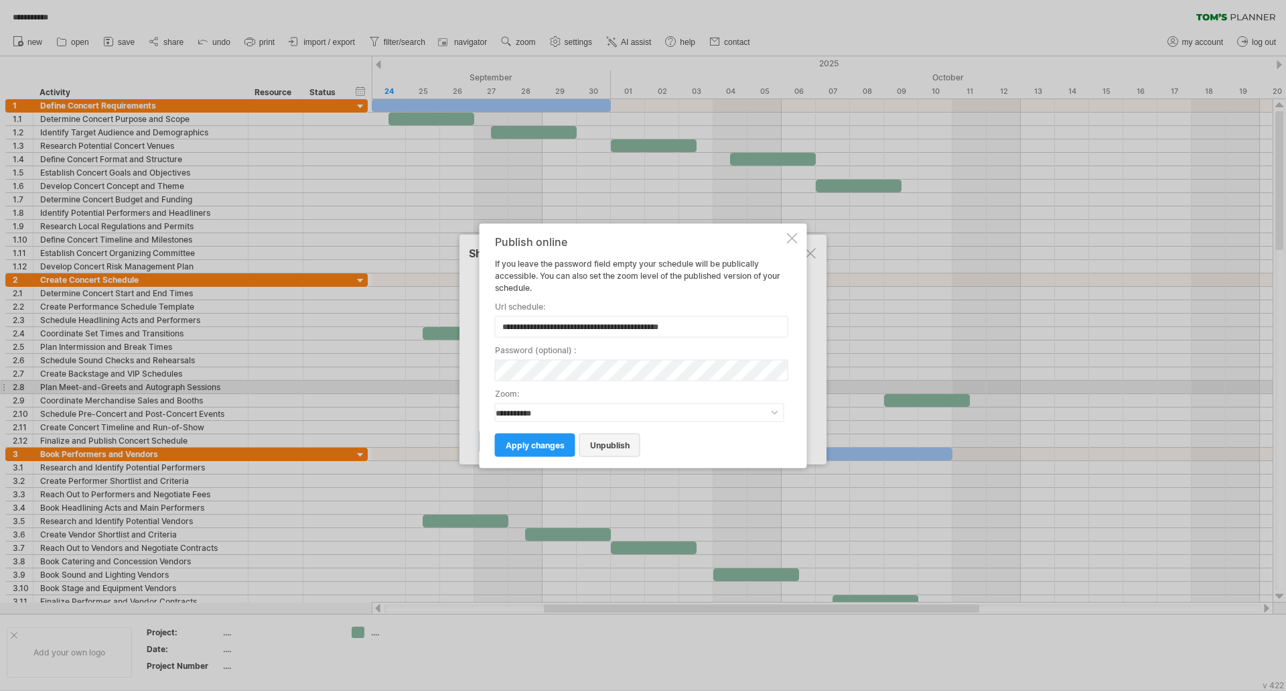
click at [622, 445] on span "unpublish" at bounding box center [610, 444] width 40 height 10
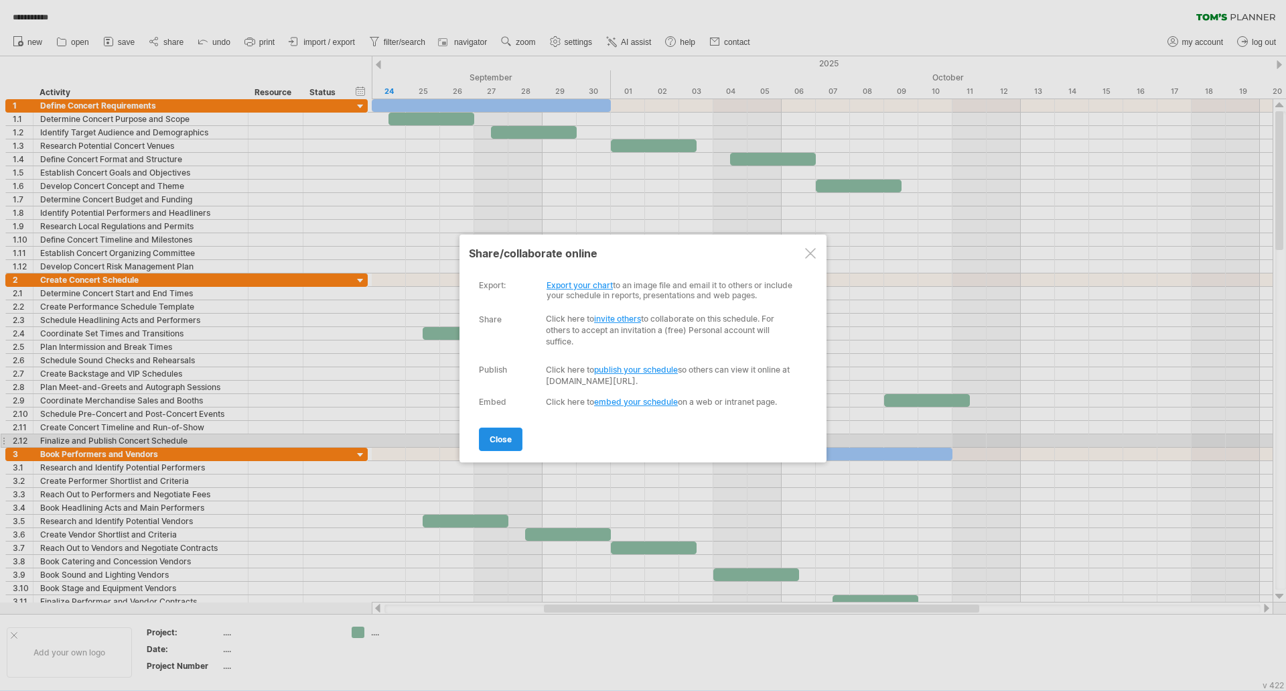
click at [504, 441] on span "close" at bounding box center [501, 439] width 22 height 10
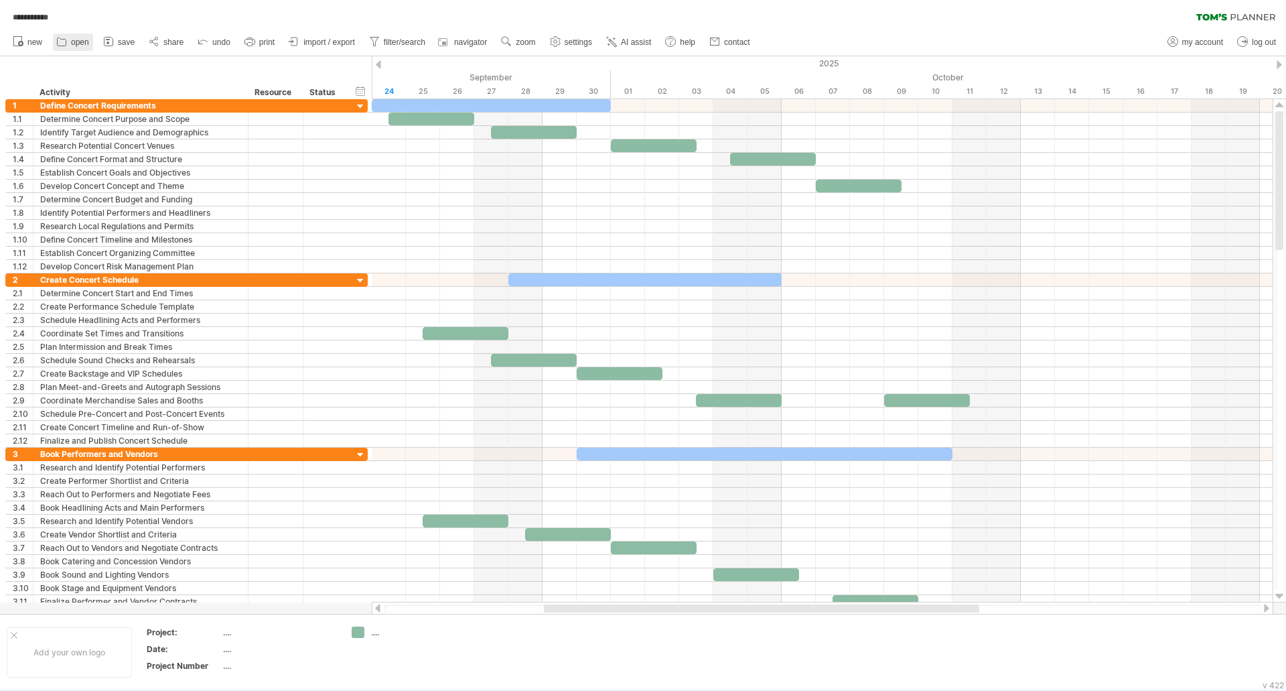
click at [72, 42] on span "open" at bounding box center [80, 42] width 18 height 9
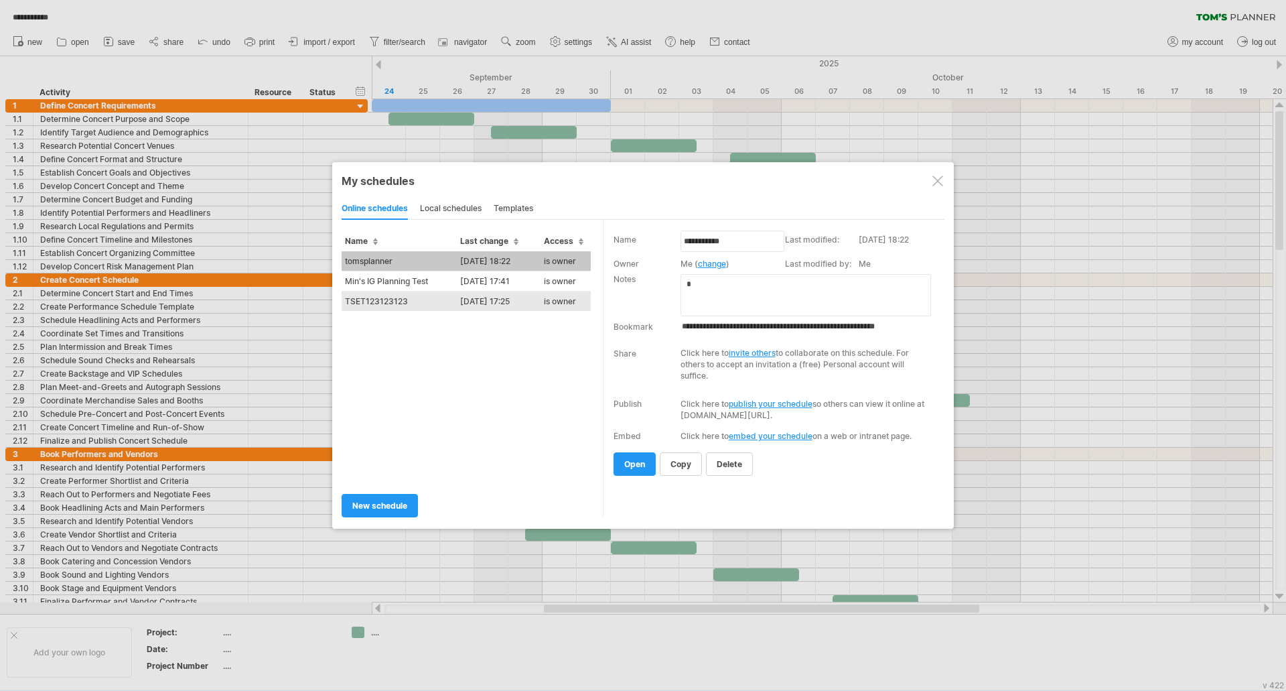
click at [410, 301] on td "TSET123123123" at bounding box center [399, 301] width 115 height 20
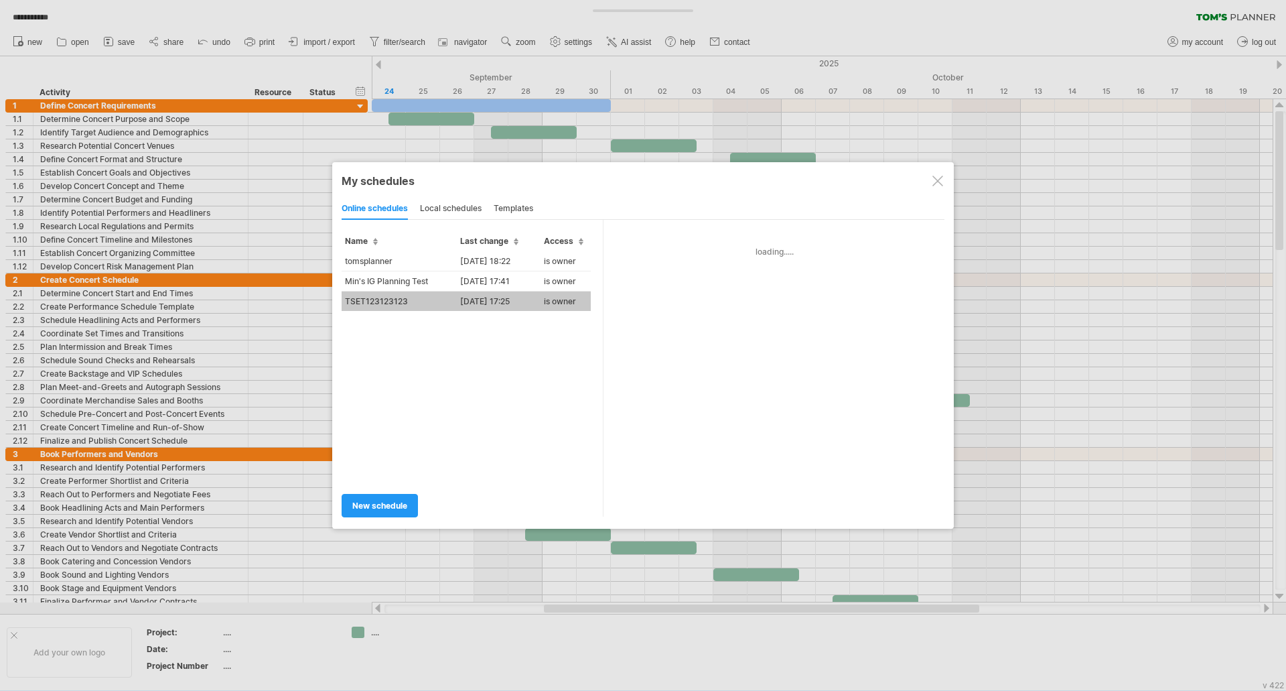
type input "**********"
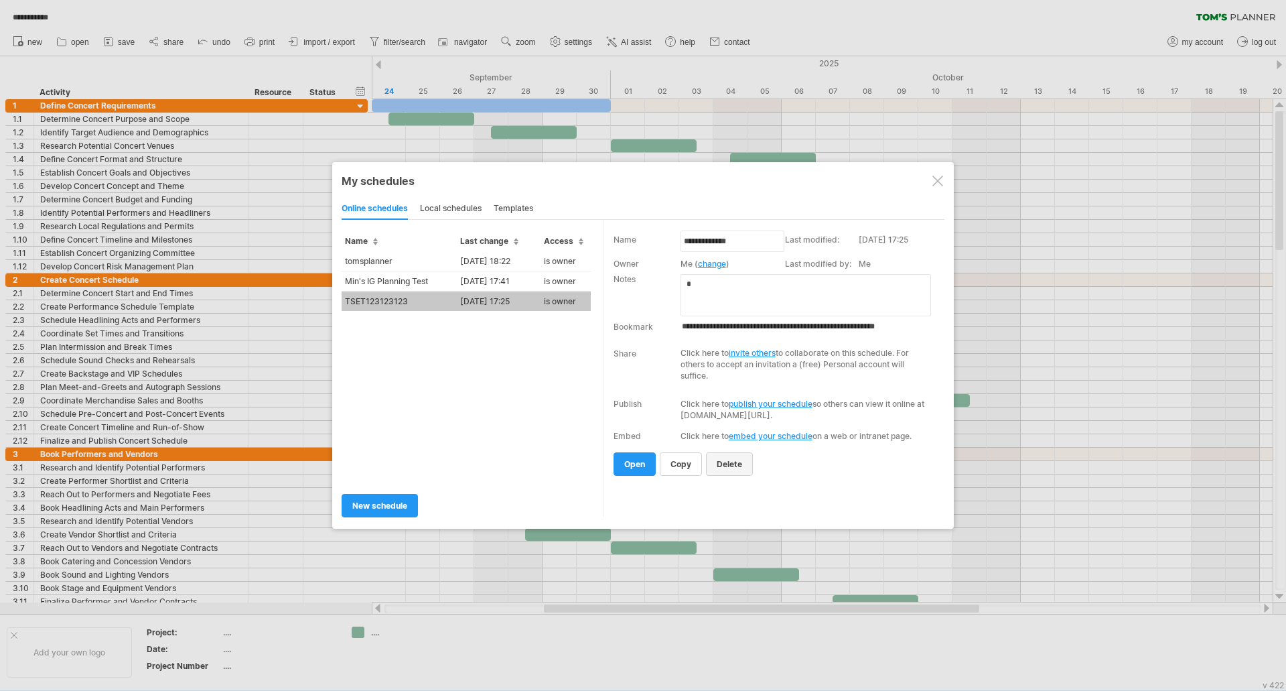
click at [733, 464] on span "delete" at bounding box center [729, 464] width 25 height 10
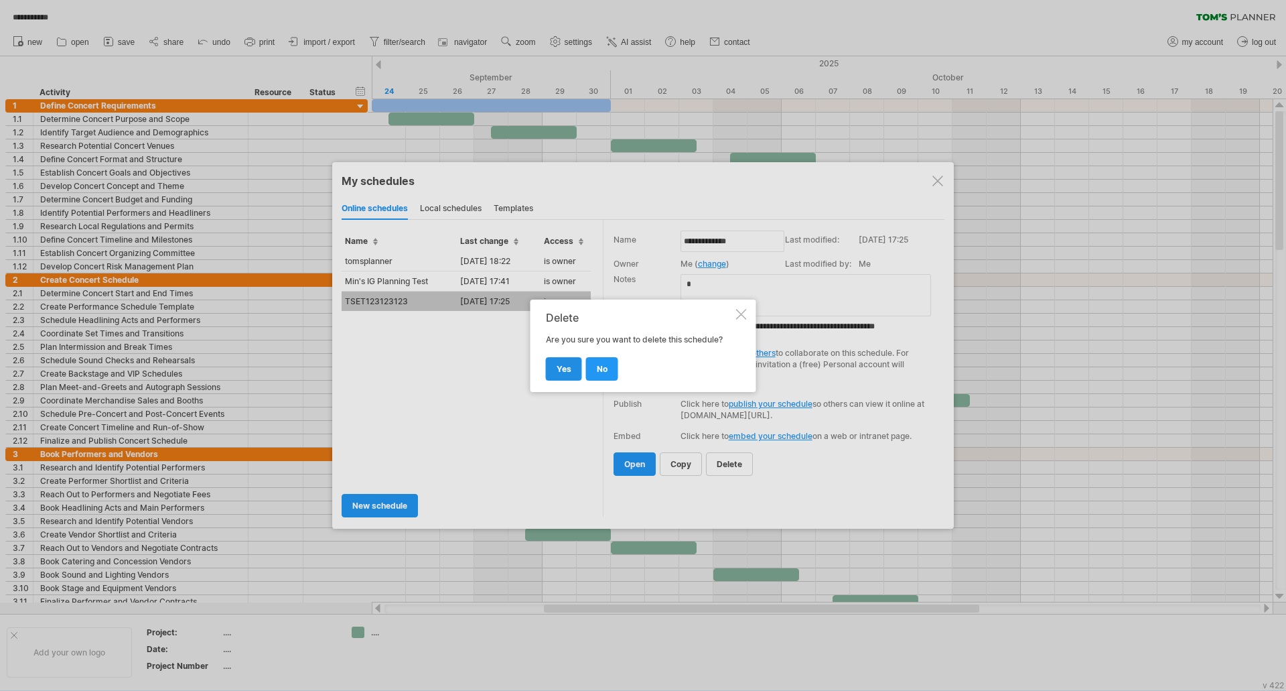
click at [575, 369] on link "yes" at bounding box center [564, 368] width 36 height 23
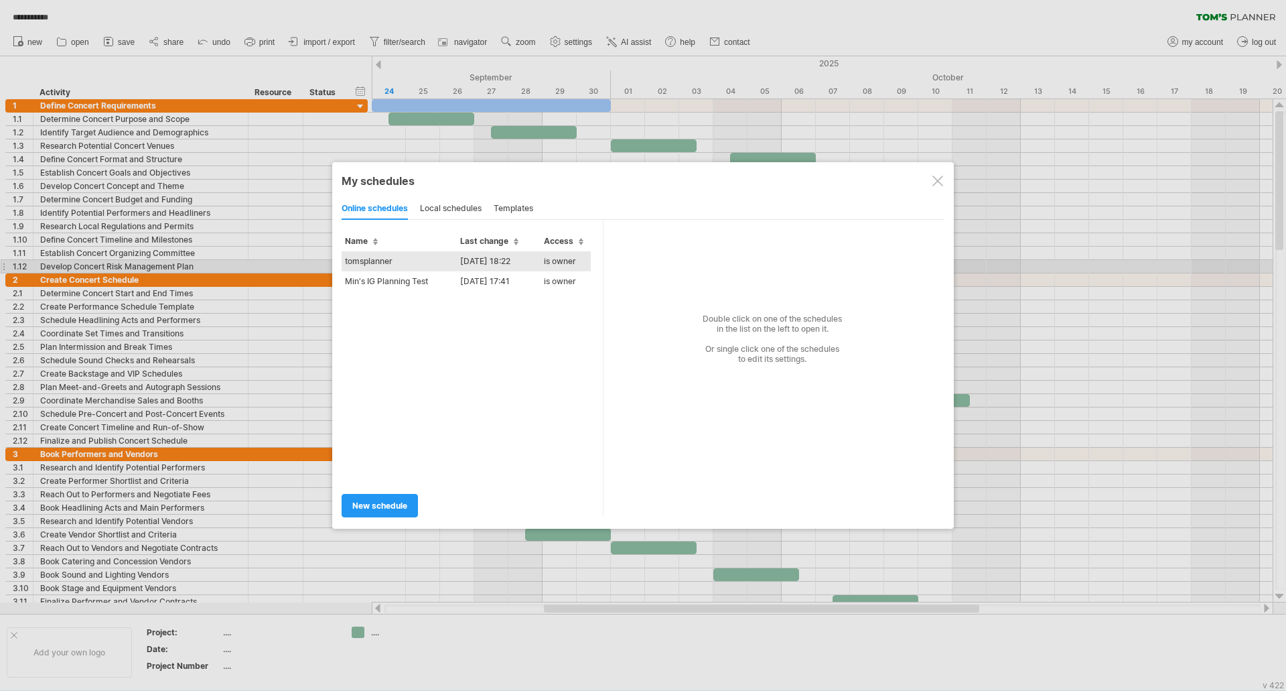
click at [409, 261] on td "tomsplanner" at bounding box center [399, 261] width 115 height 20
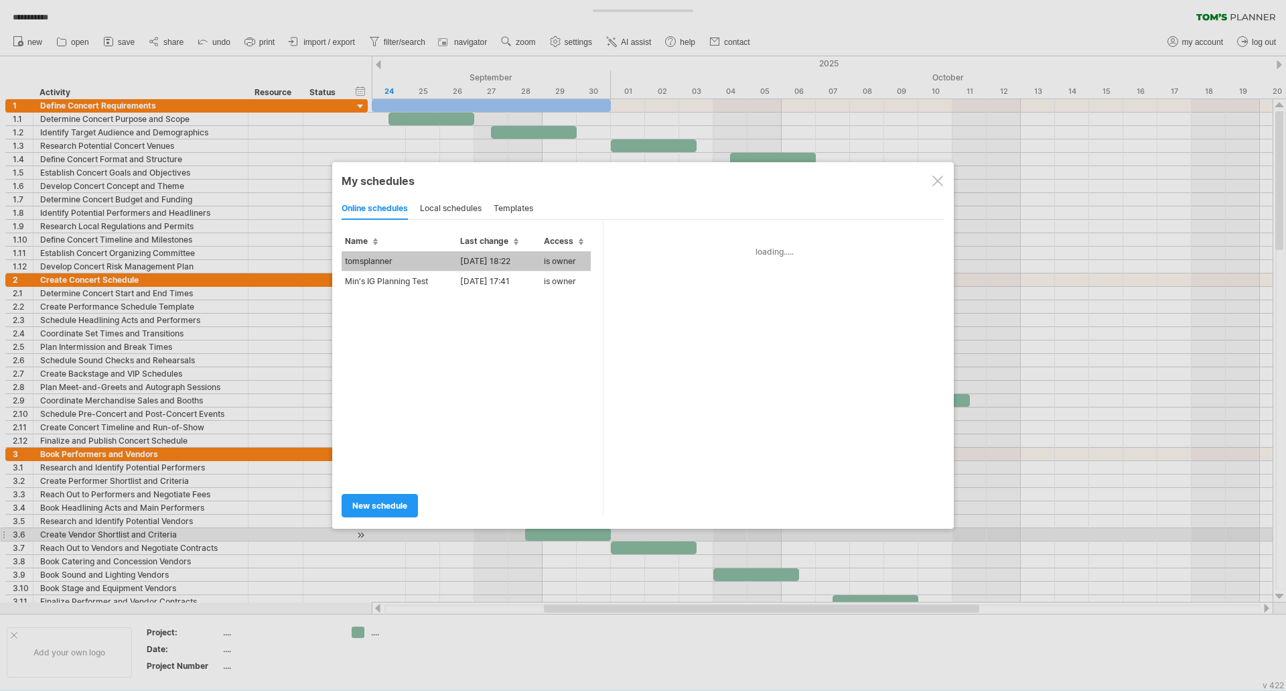
type input "**********"
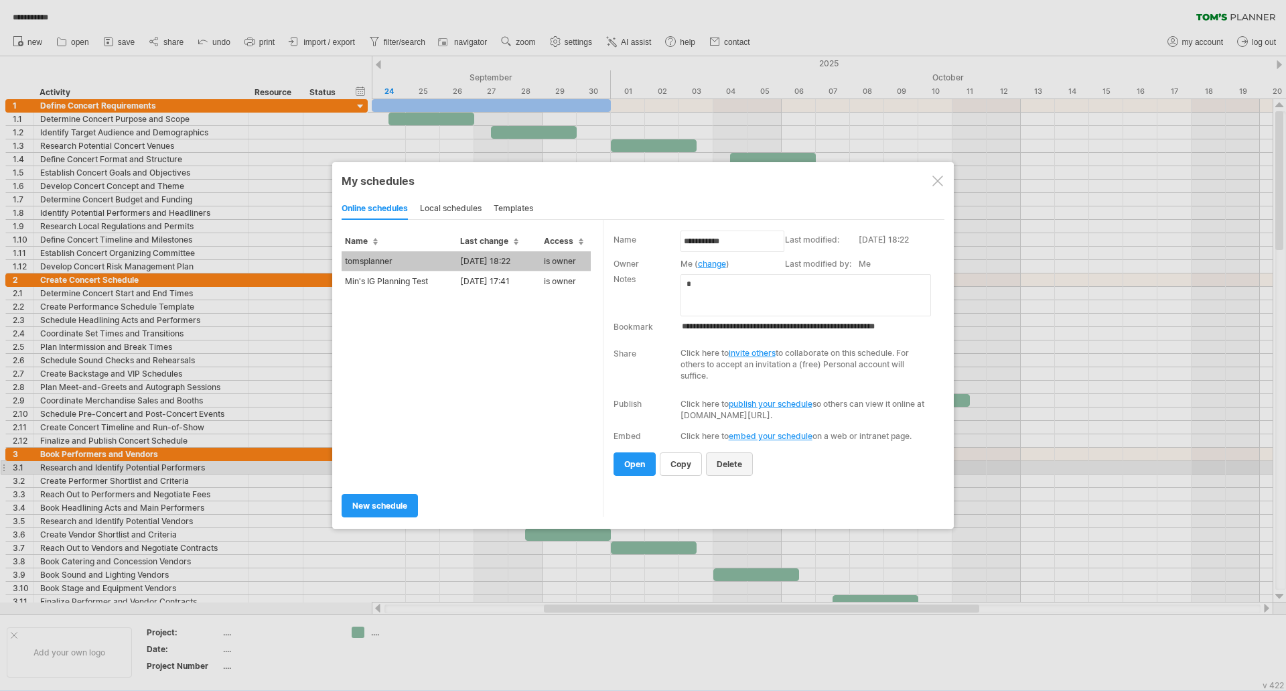
click at [730, 462] on span "delete" at bounding box center [729, 464] width 25 height 10
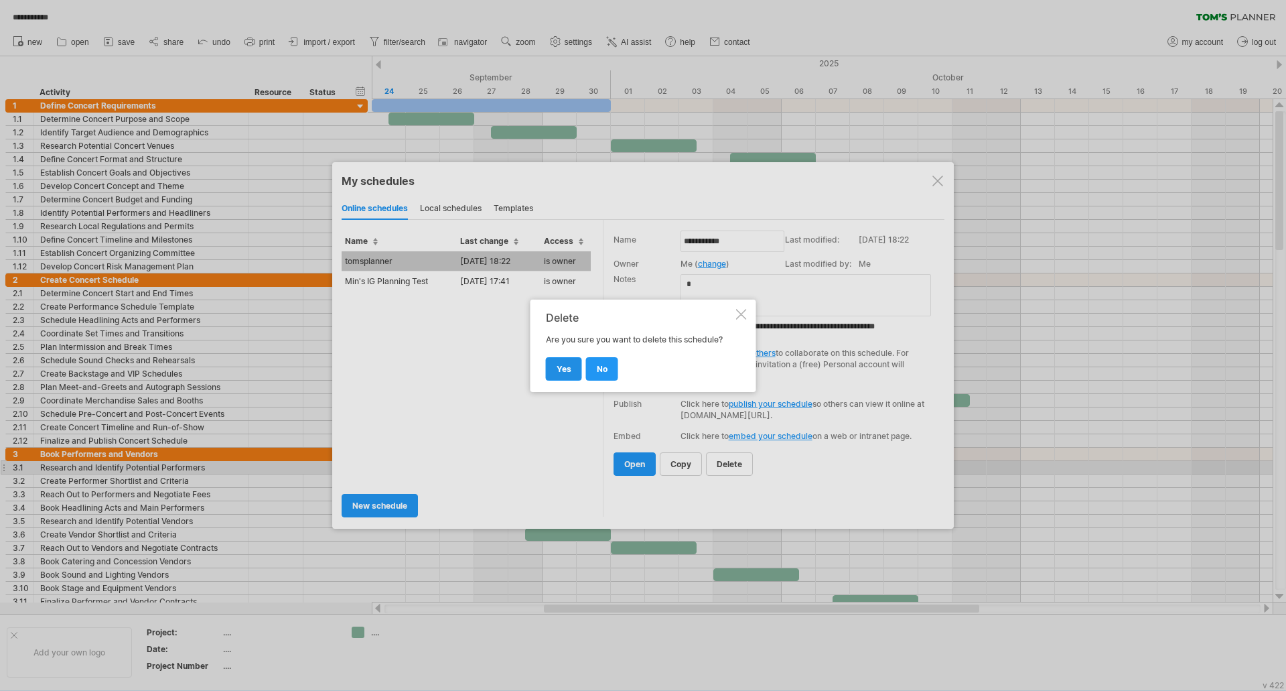
click at [562, 357] on link "yes" at bounding box center [564, 368] width 36 height 23
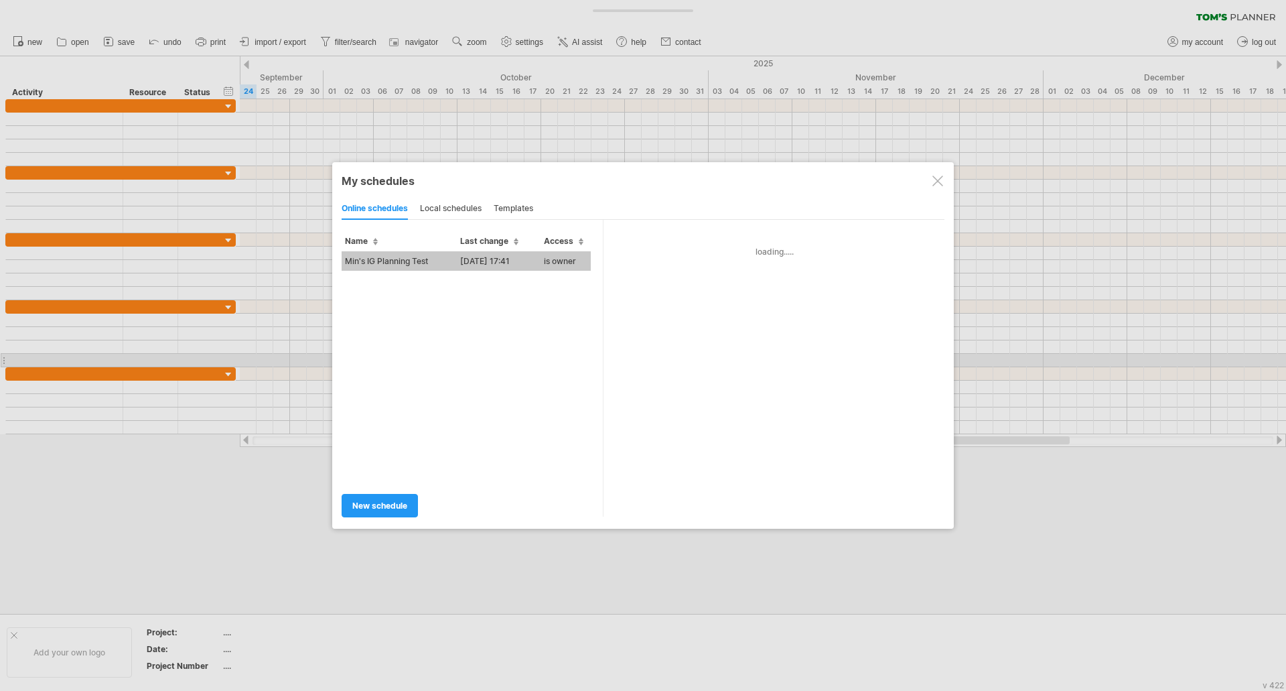
type input "**********"
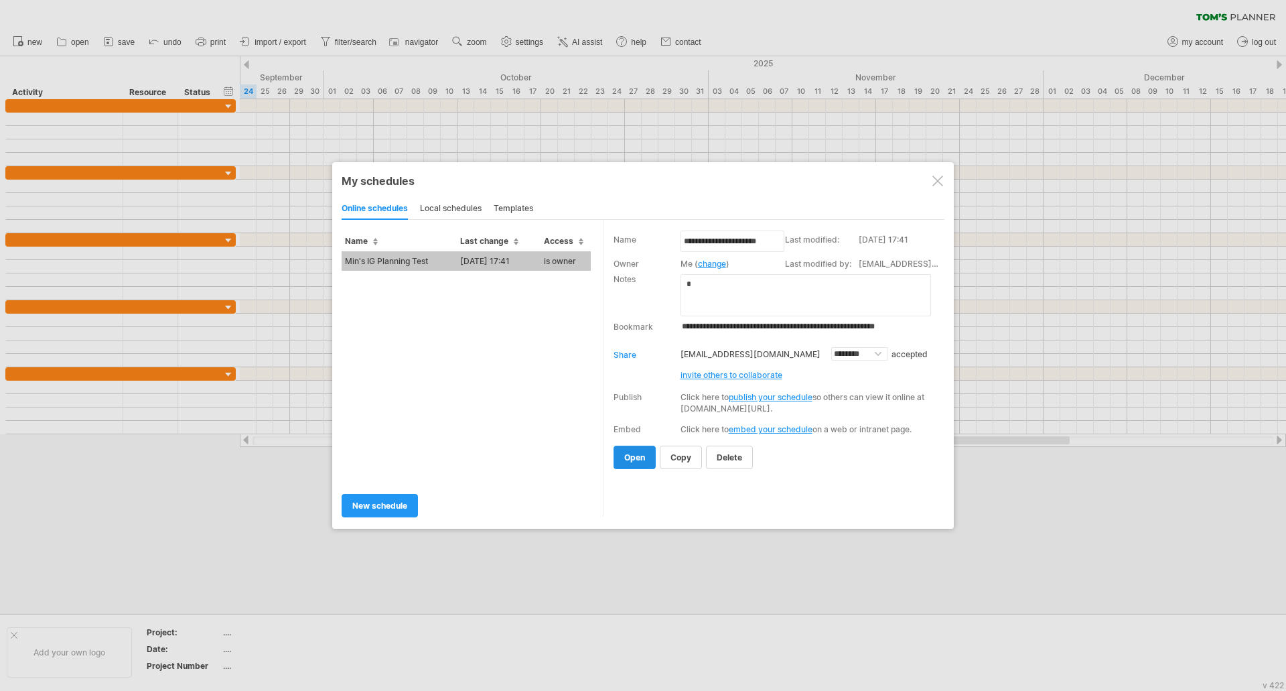
click at [637, 466] on link "open" at bounding box center [635, 456] width 42 height 23
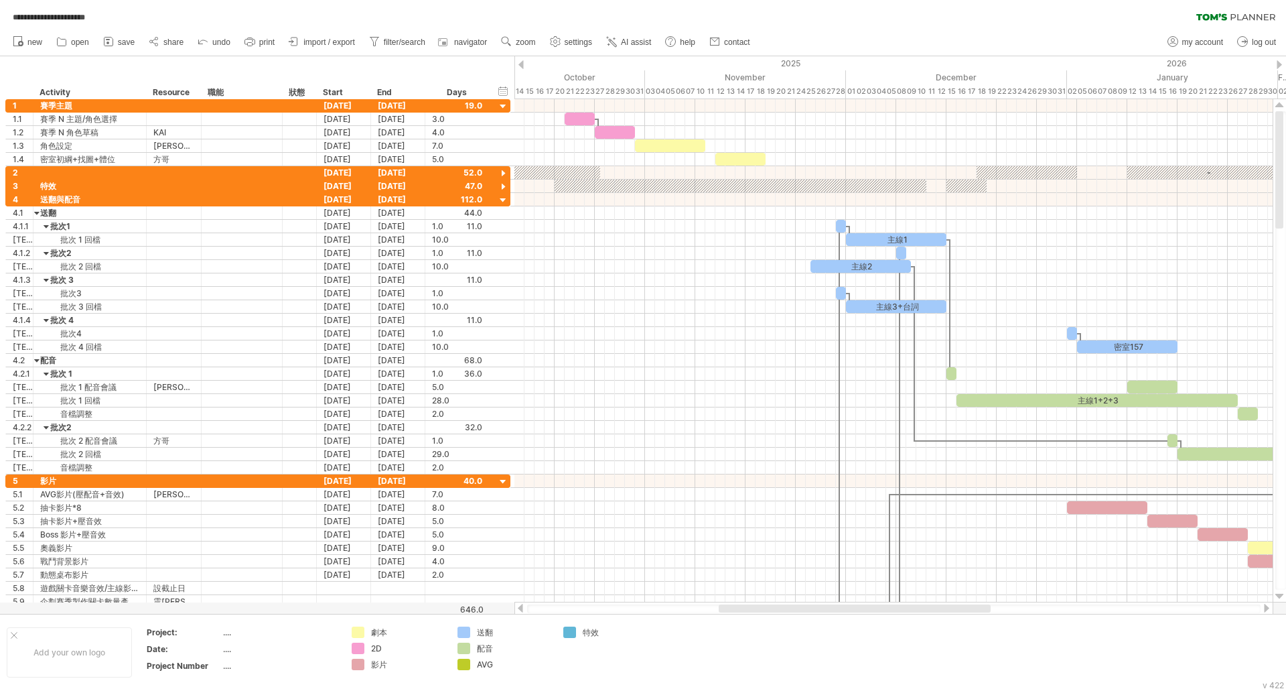
drag, startPoint x: 756, startPoint y: 608, endPoint x: 733, endPoint y: 611, distance: 22.4
click at [733, 611] on div at bounding box center [855, 608] width 272 height 8
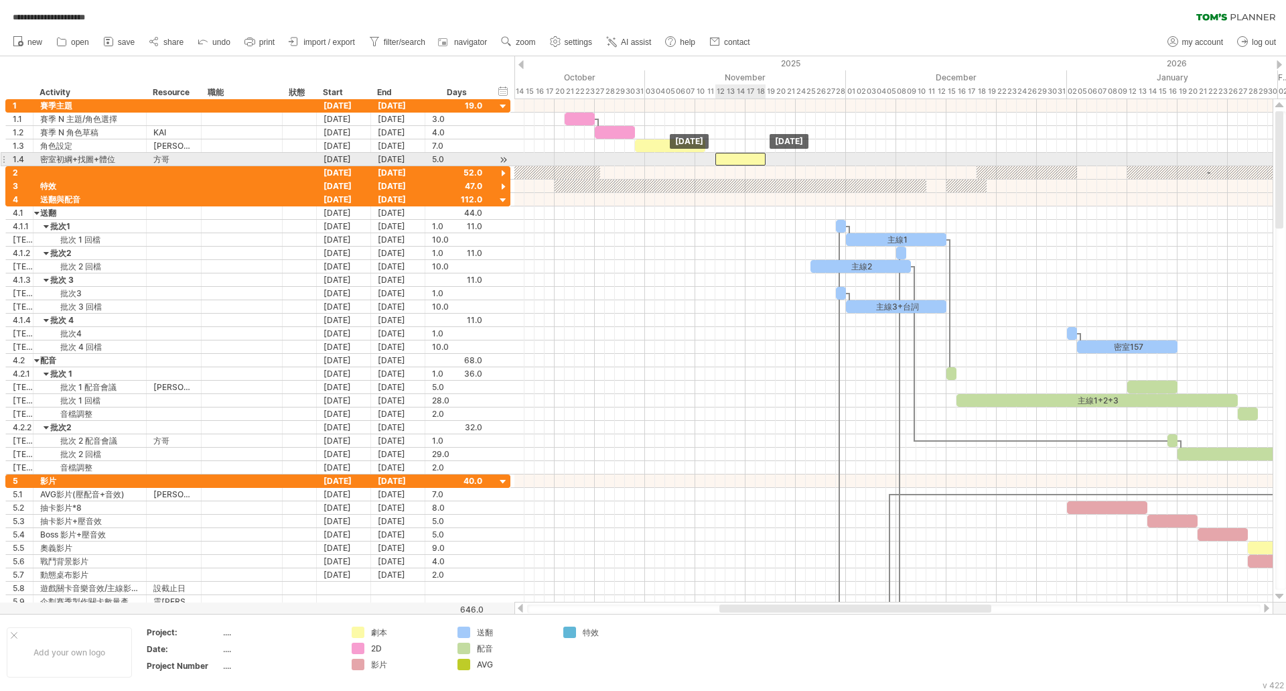
click at [736, 161] on div at bounding box center [740, 159] width 50 height 13
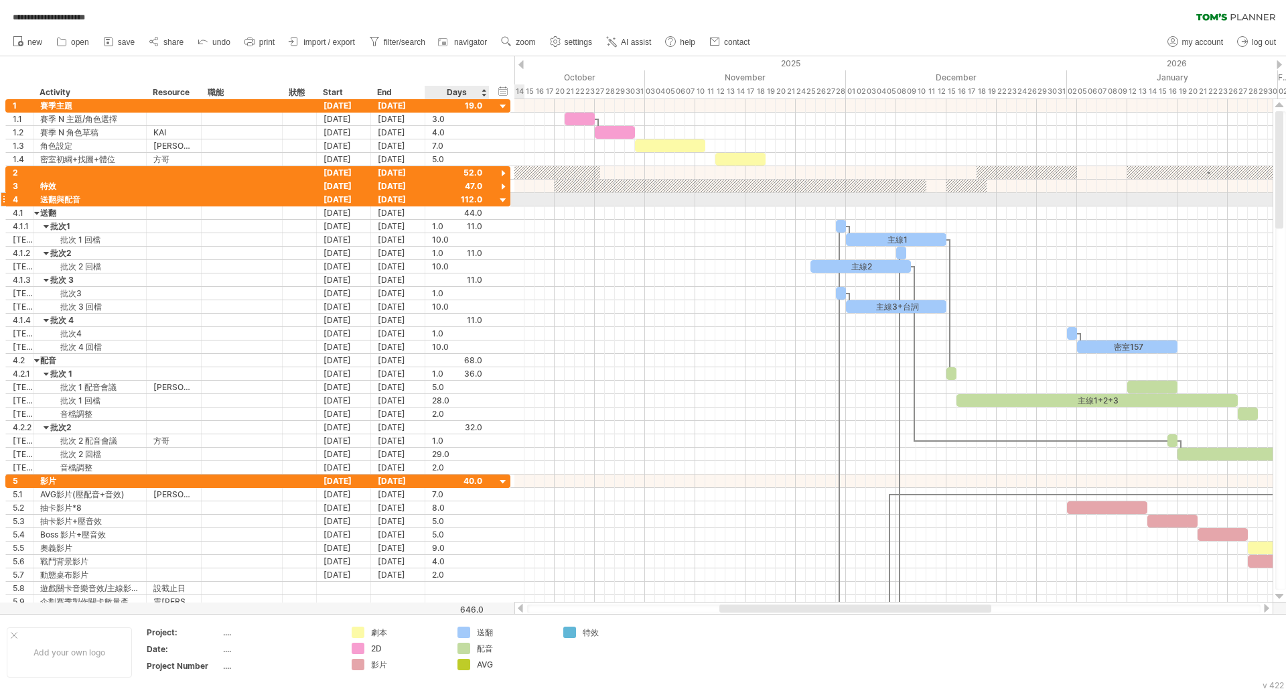
click at [504, 200] on div at bounding box center [503, 200] width 13 height 13
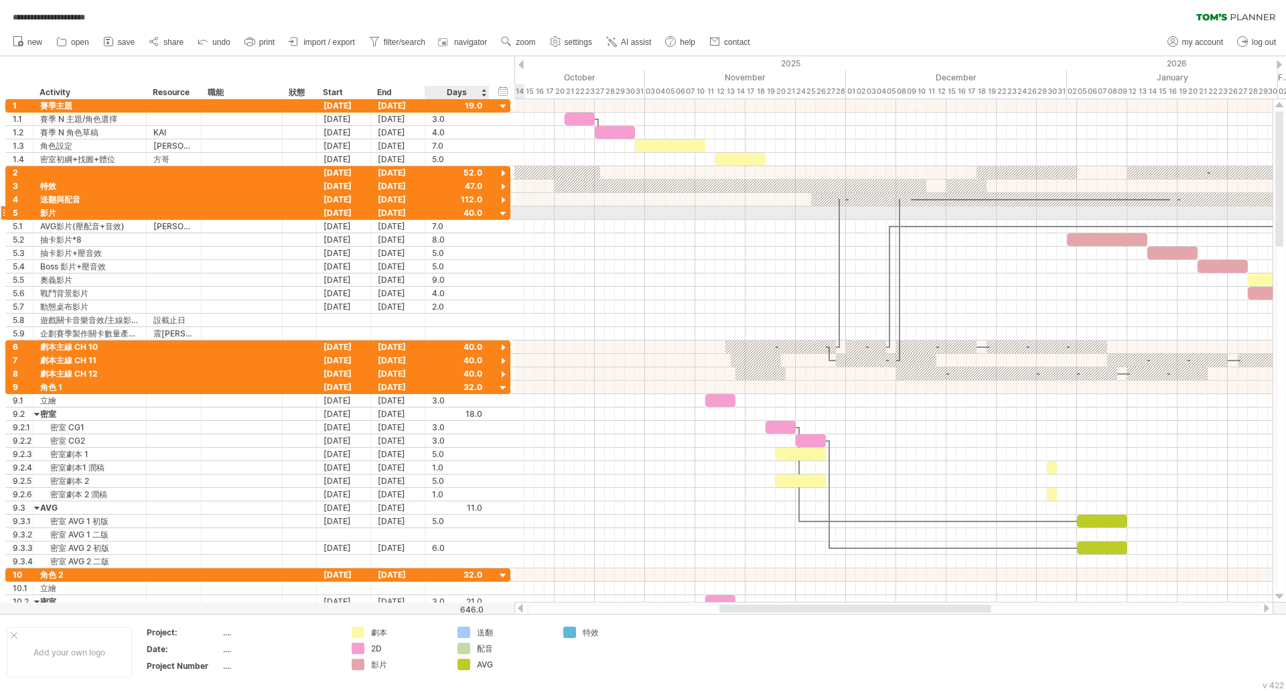
click at [504, 212] on div at bounding box center [503, 214] width 13 height 13
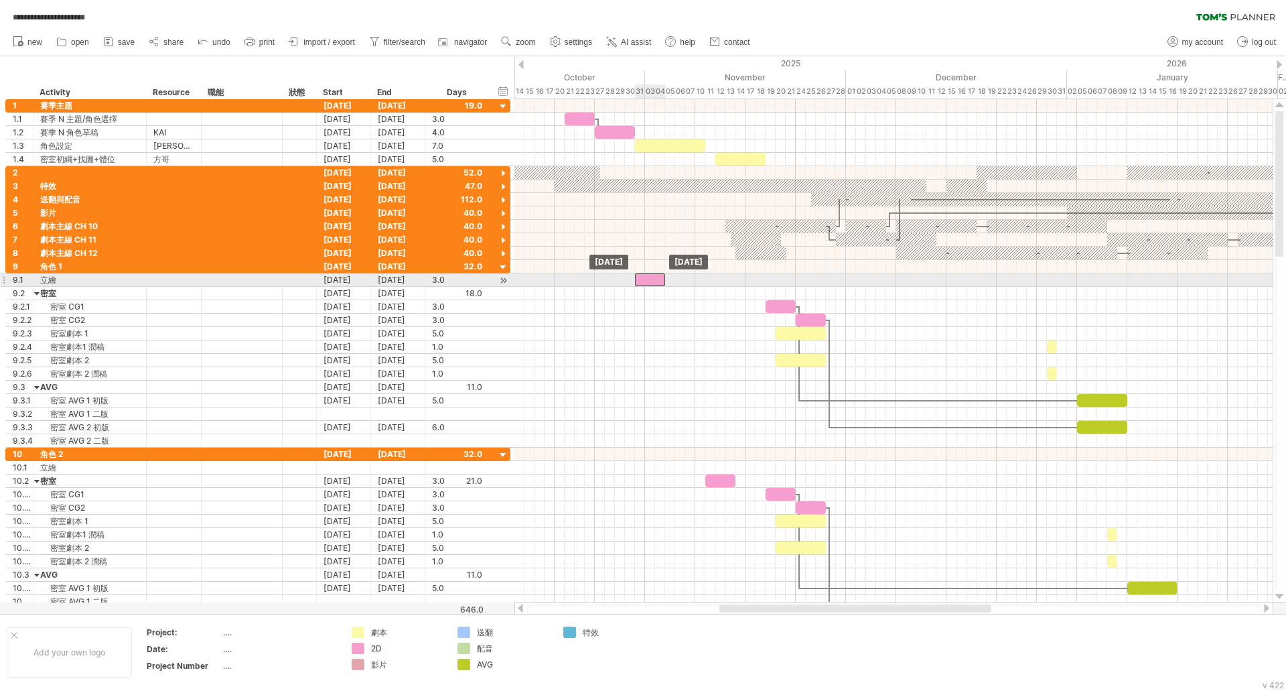
drag, startPoint x: 717, startPoint y: 279, endPoint x: 646, endPoint y: 280, distance: 71.7
click at [646, 280] on div at bounding box center [650, 279] width 30 height 13
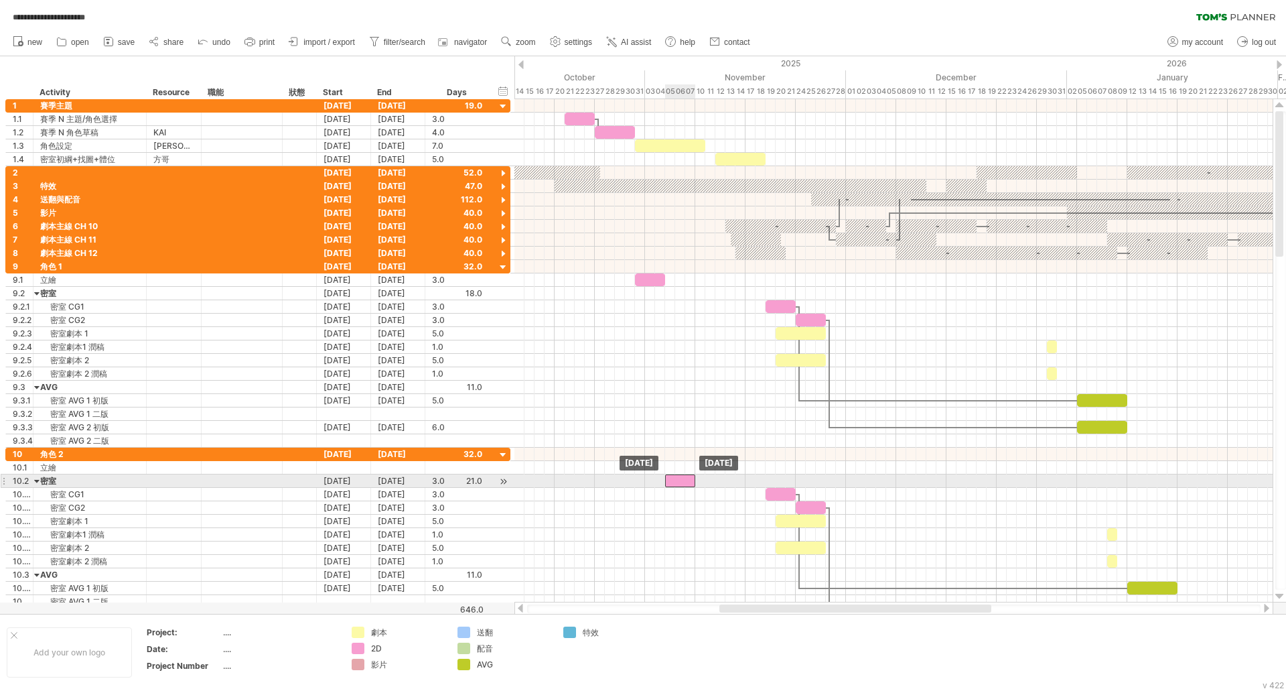
drag, startPoint x: 725, startPoint y: 480, endPoint x: 685, endPoint y: 482, distance: 40.2
click at [685, 482] on div at bounding box center [680, 480] width 30 height 13
drag, startPoint x: 676, startPoint y: 478, endPoint x: 640, endPoint y: 478, distance: 36.2
click at [640, 478] on div at bounding box center [645, 480] width 30 height 13
click at [646, 482] on div at bounding box center [650, 480] width 30 height 13
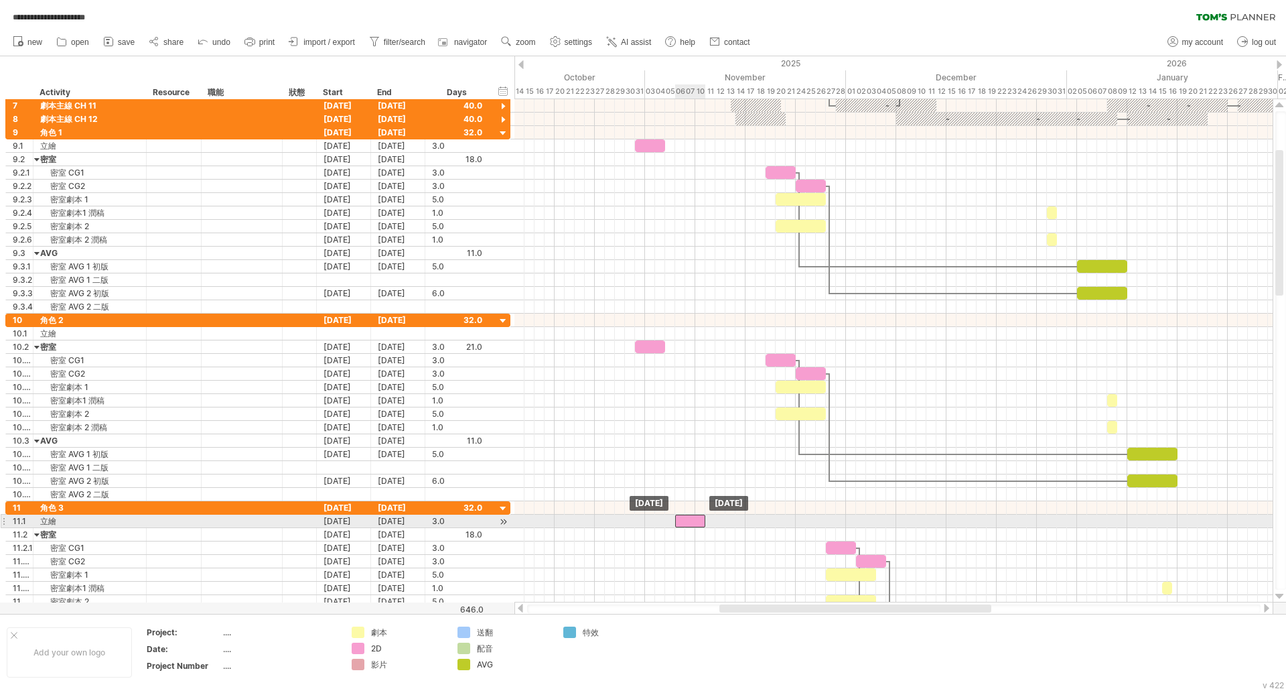
drag, startPoint x: 754, startPoint y: 519, endPoint x: 693, endPoint y: 520, distance: 61.0
click at [693, 520] on div at bounding box center [690, 520] width 30 height 13
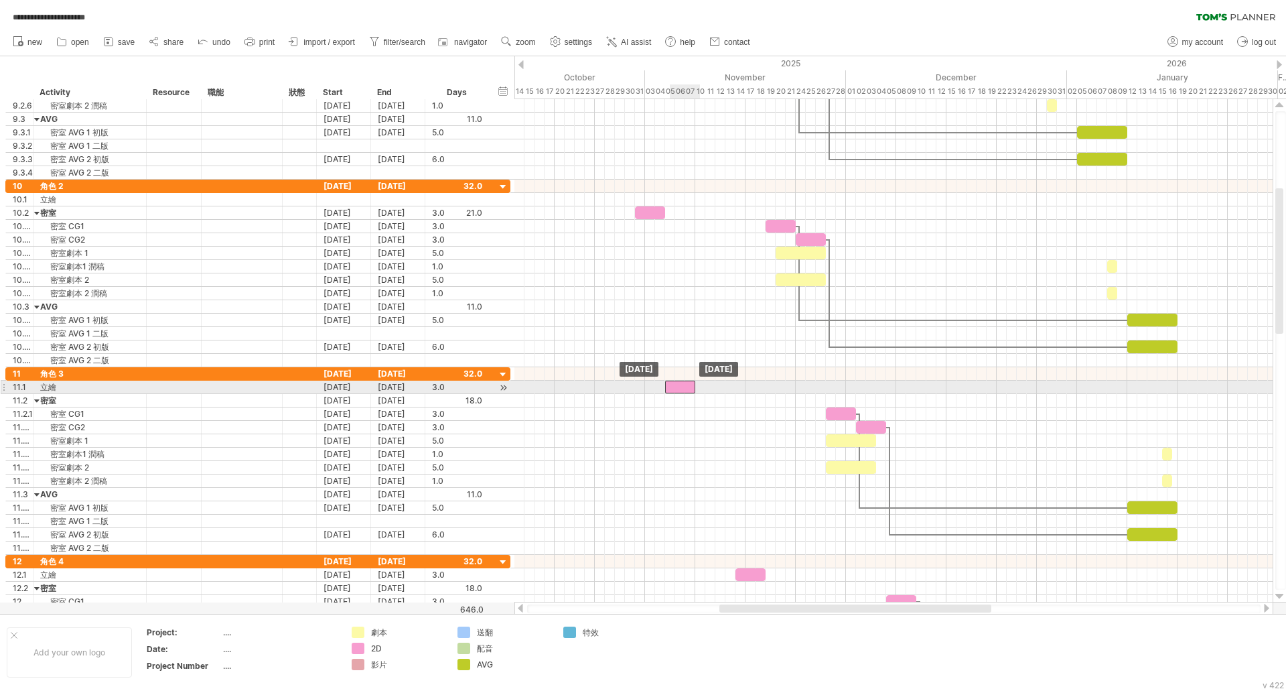
drag, startPoint x: 683, startPoint y: 386, endPoint x: 675, endPoint y: 385, distance: 8.1
click at [675, 385] on div at bounding box center [680, 386] width 30 height 13
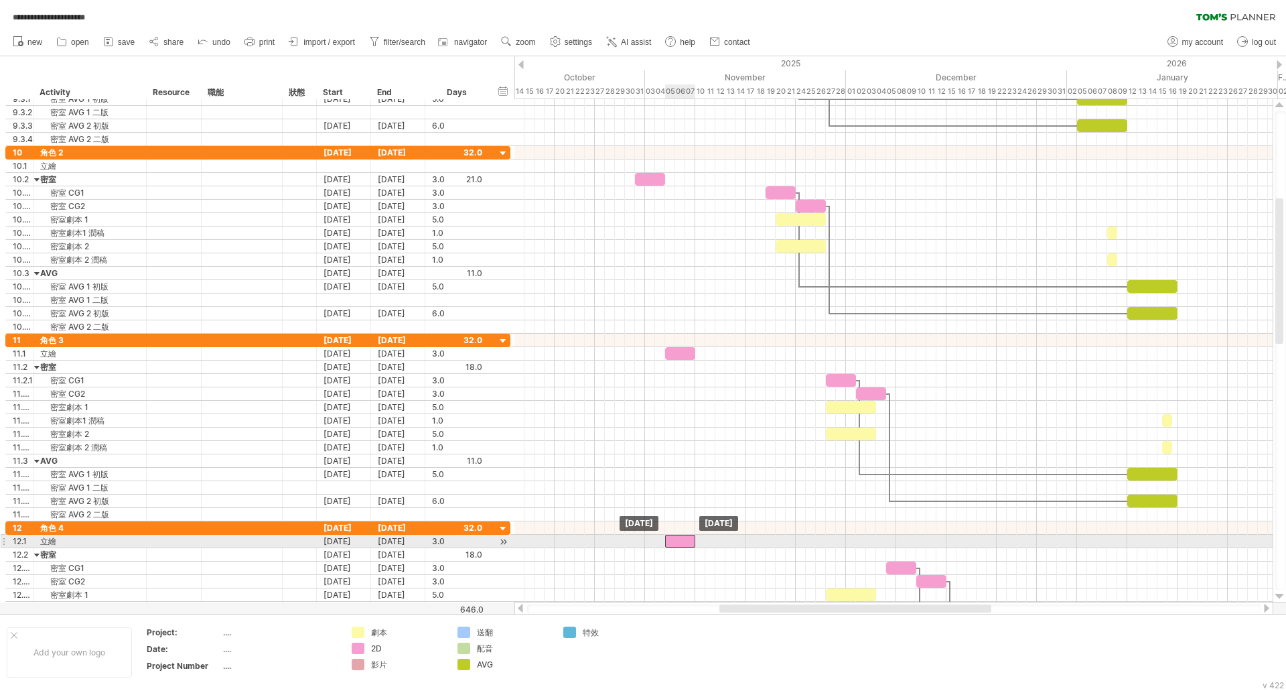
drag, startPoint x: 748, startPoint y: 542, endPoint x: 677, endPoint y: 541, distance: 71.7
click at [677, 541] on div at bounding box center [680, 541] width 30 height 13
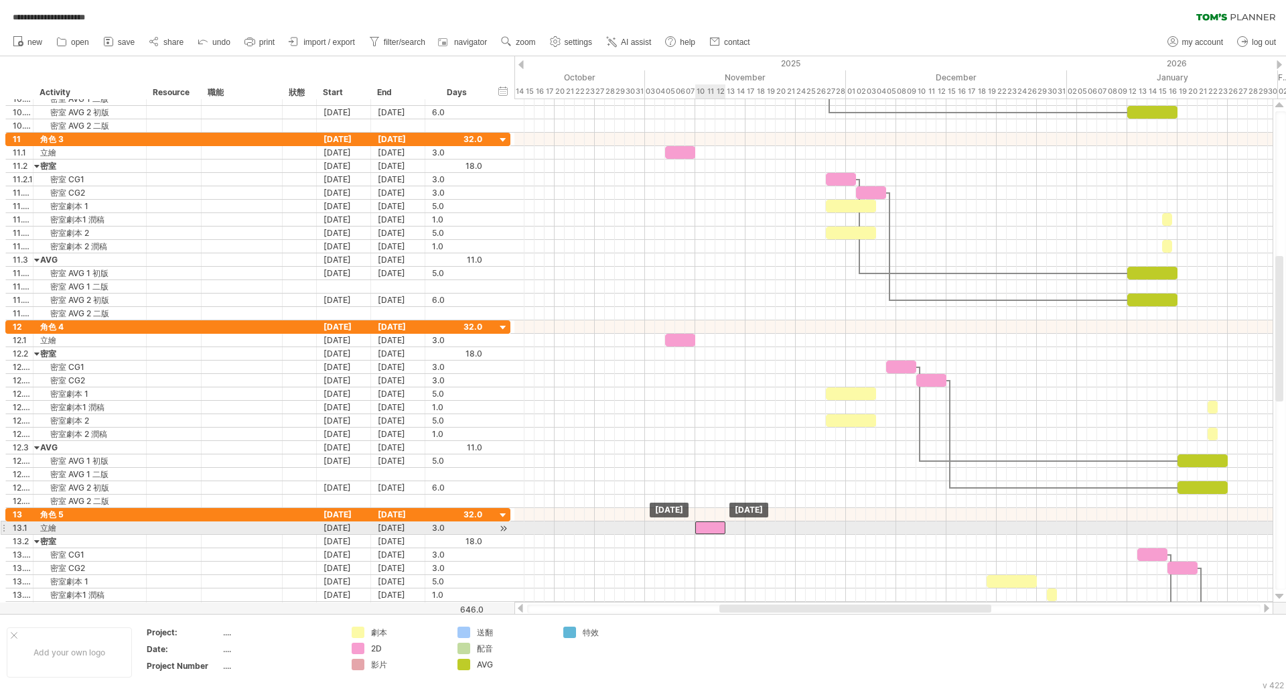
drag, startPoint x: 785, startPoint y: 531, endPoint x: 715, endPoint y: 531, distance: 70.3
click at [715, 531] on div at bounding box center [710, 527] width 30 height 13
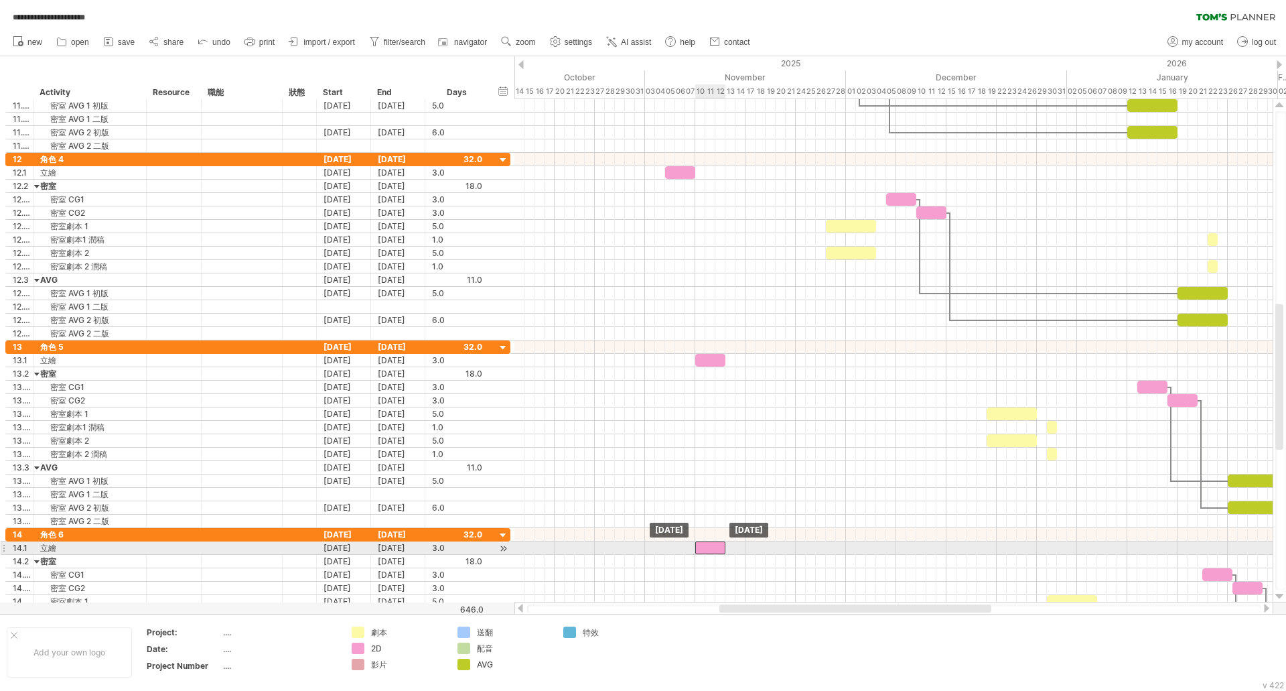
drag, startPoint x: 782, startPoint y: 547, endPoint x: 711, endPoint y: 545, distance: 71.0
click at [711, 545] on div at bounding box center [710, 547] width 30 height 13
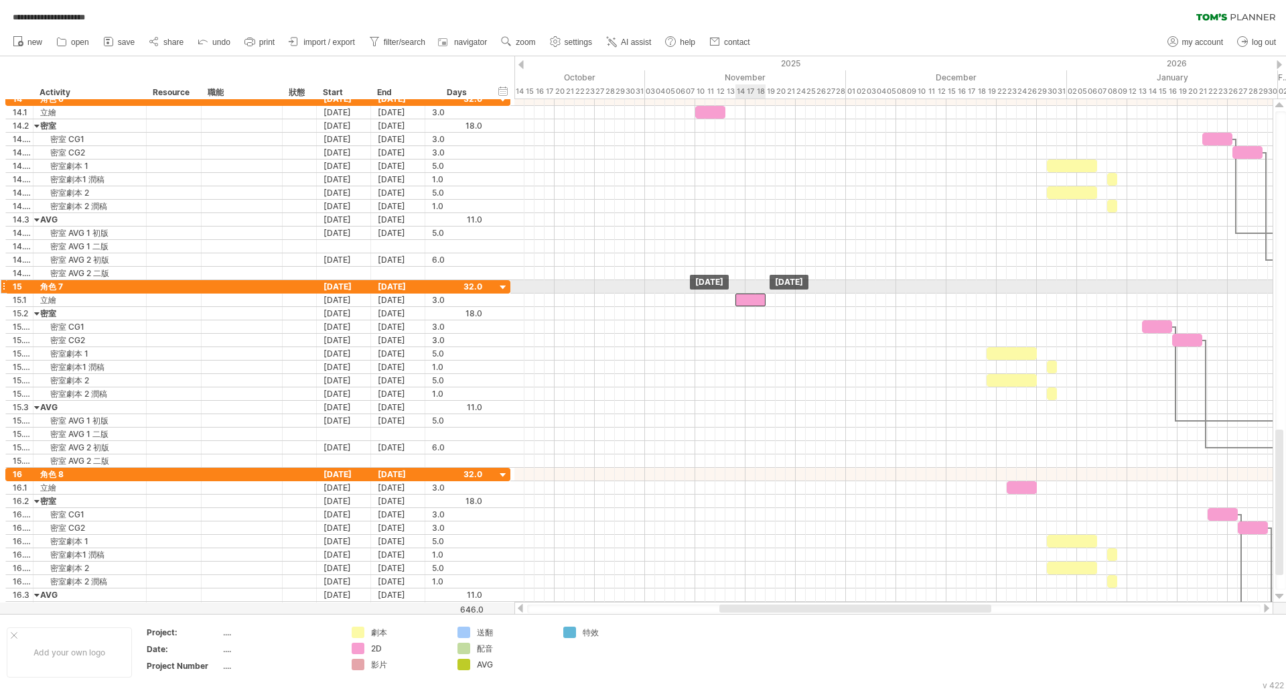
drag, startPoint x: 968, startPoint y: 299, endPoint x: 758, endPoint y: 293, distance: 209.7
click at [758, 293] on div at bounding box center [750, 299] width 30 height 13
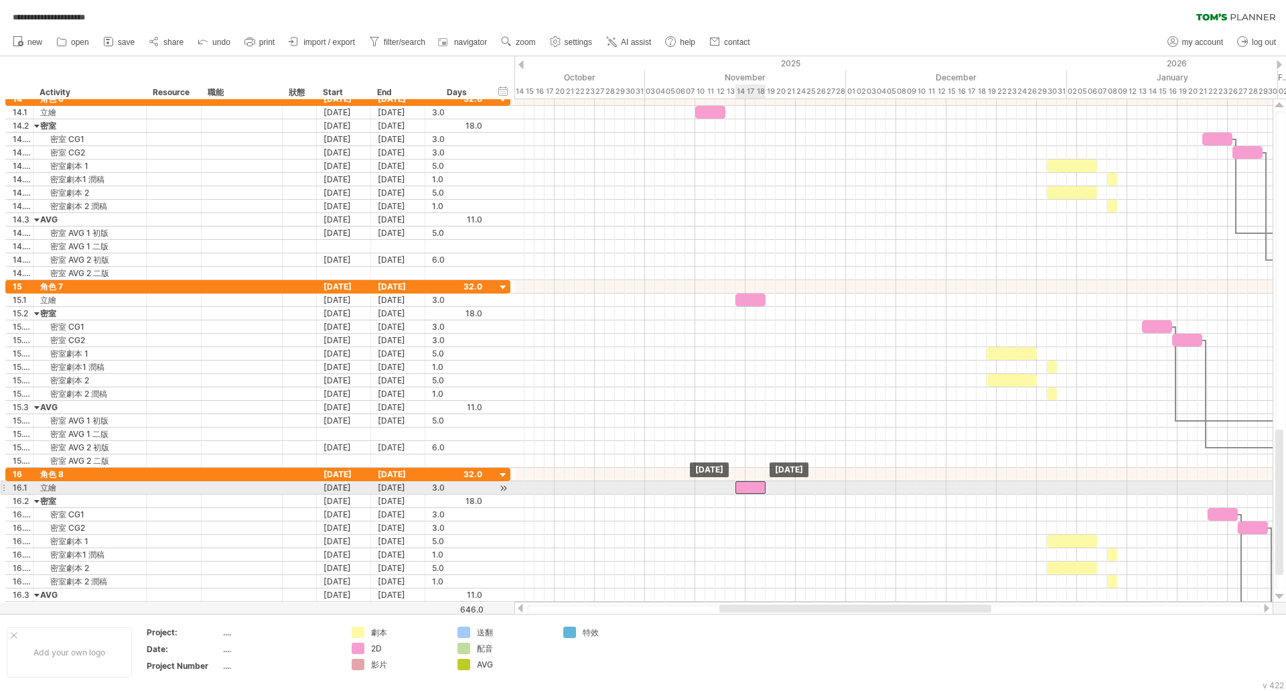
drag, startPoint x: 1025, startPoint y: 485, endPoint x: 756, endPoint y: 484, distance: 269.3
click at [756, 484] on div at bounding box center [750, 487] width 30 height 13
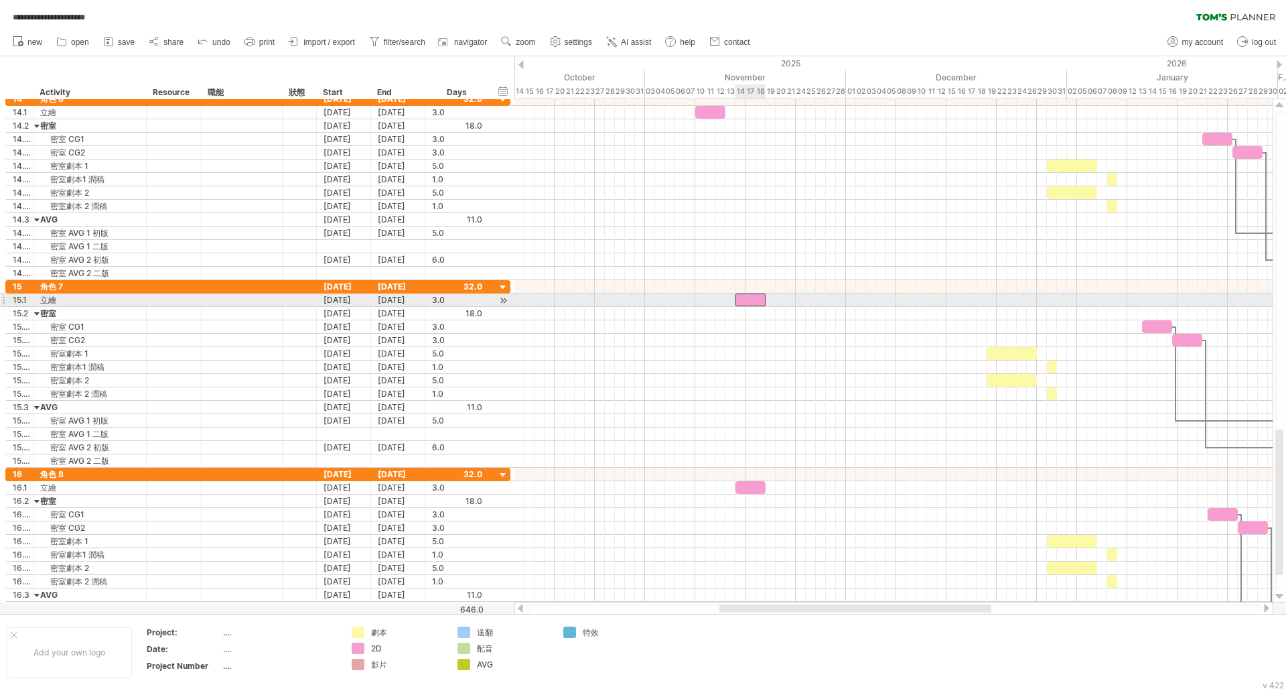
click at [751, 302] on div at bounding box center [750, 299] width 30 height 13
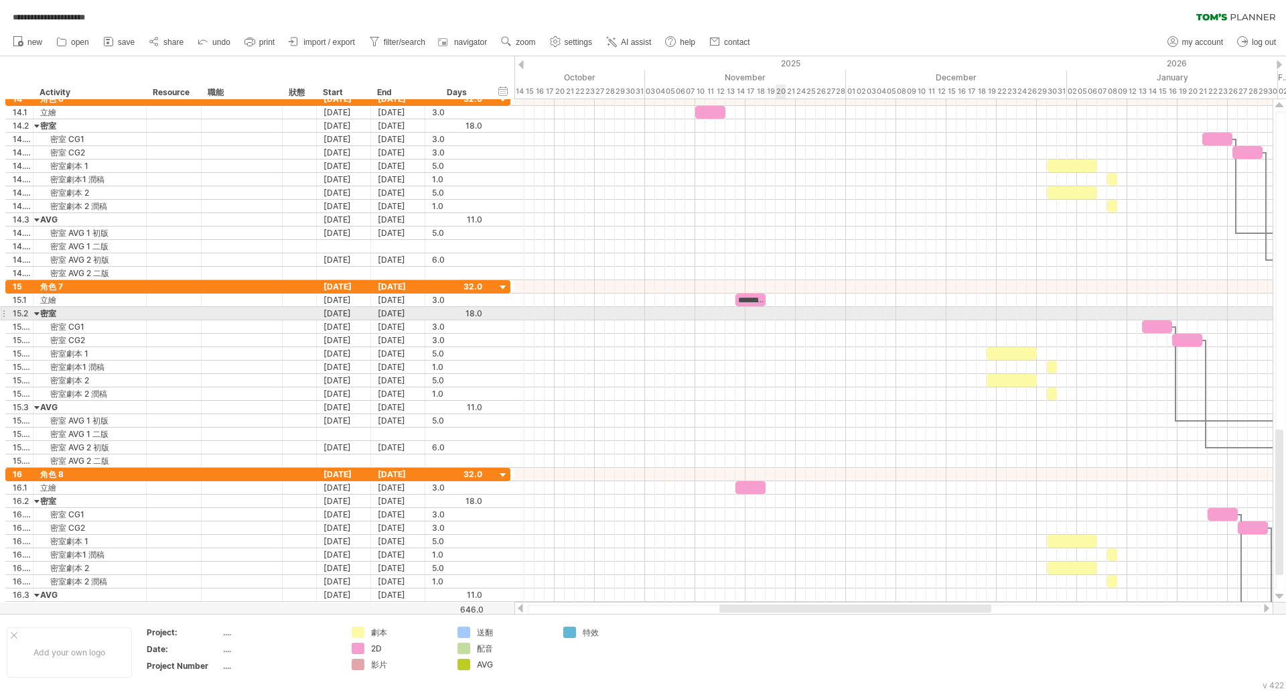
click at [782, 319] on div at bounding box center [893, 313] width 758 height 13
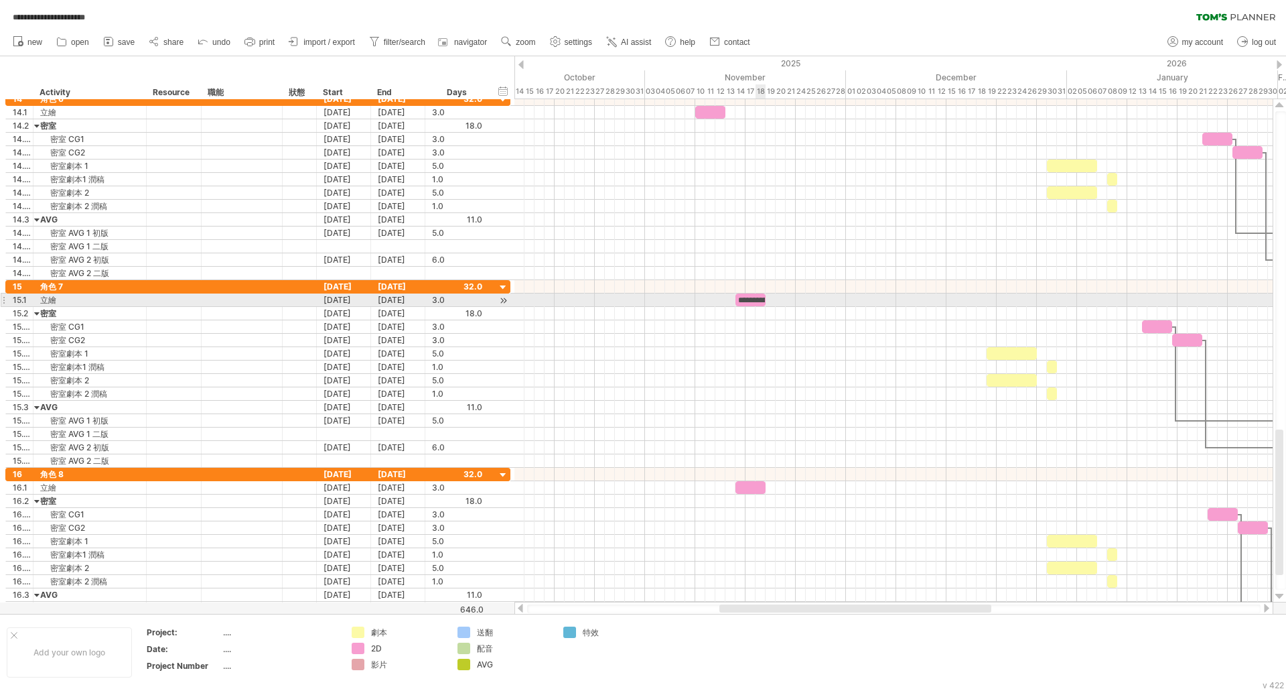
click at [756, 297] on div "**********" at bounding box center [750, 299] width 30 height 13
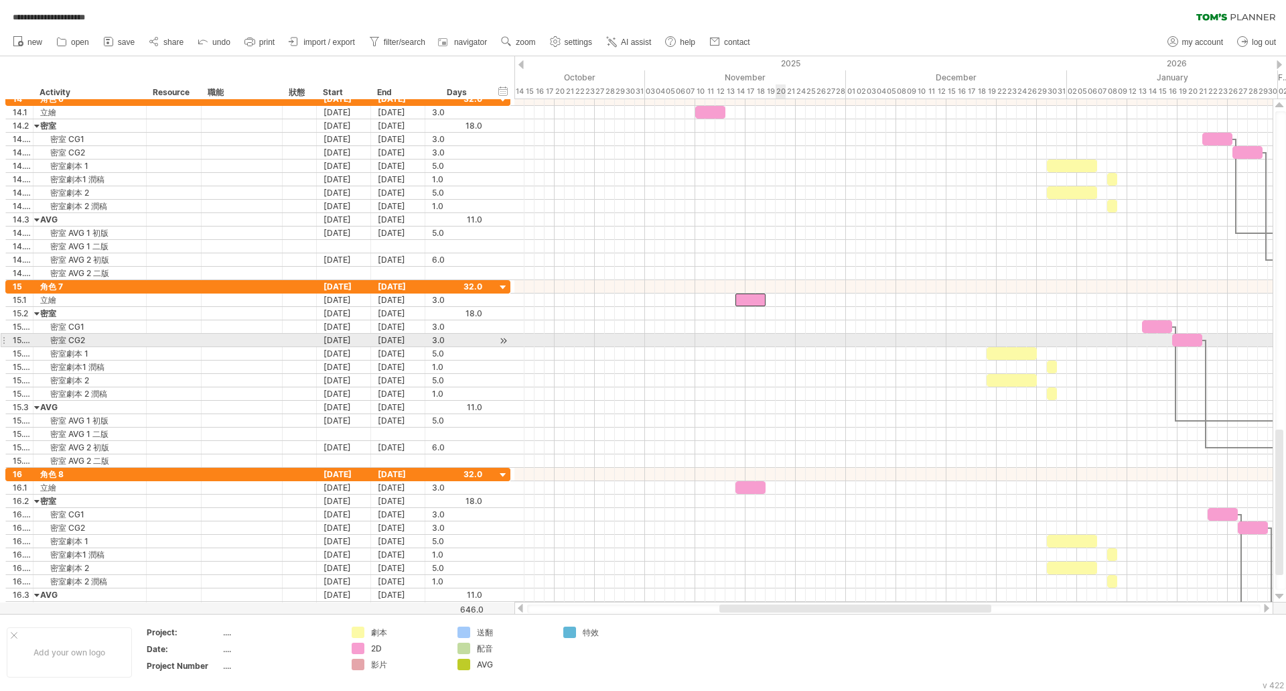
click at [779, 338] on div at bounding box center [893, 340] width 758 height 13
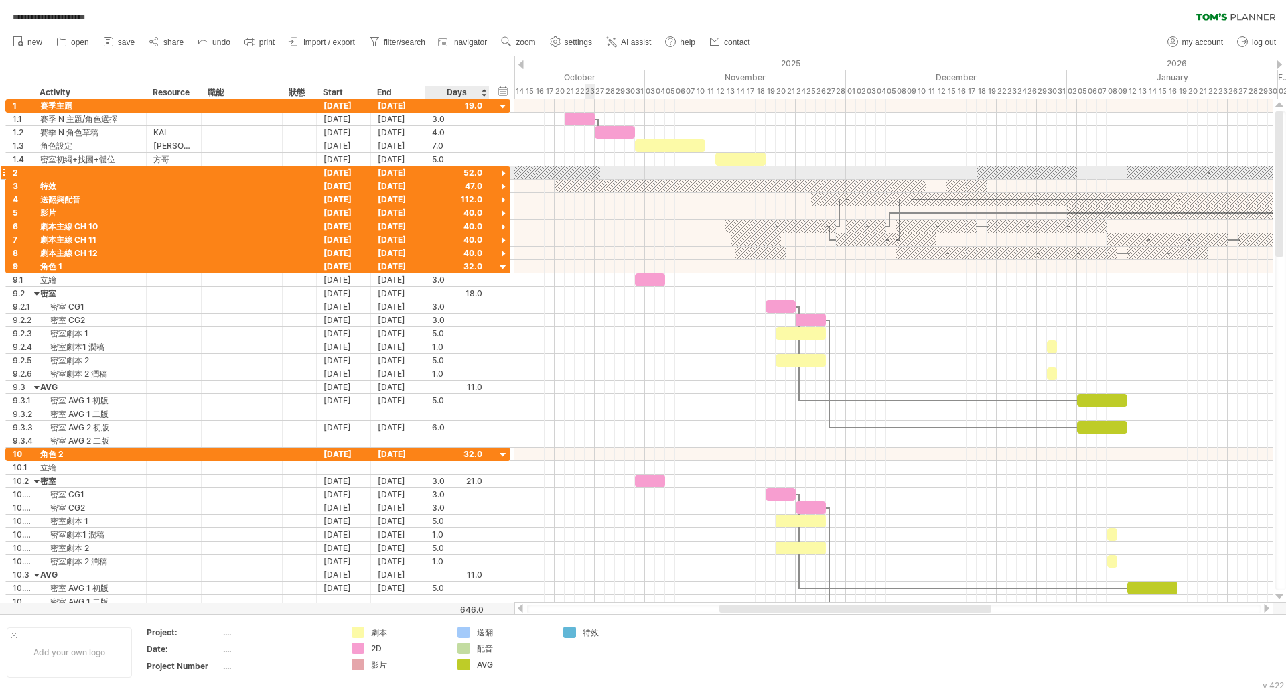
click at [506, 172] on div at bounding box center [503, 173] width 13 height 13
